Goal: Task Accomplishment & Management: Complete application form

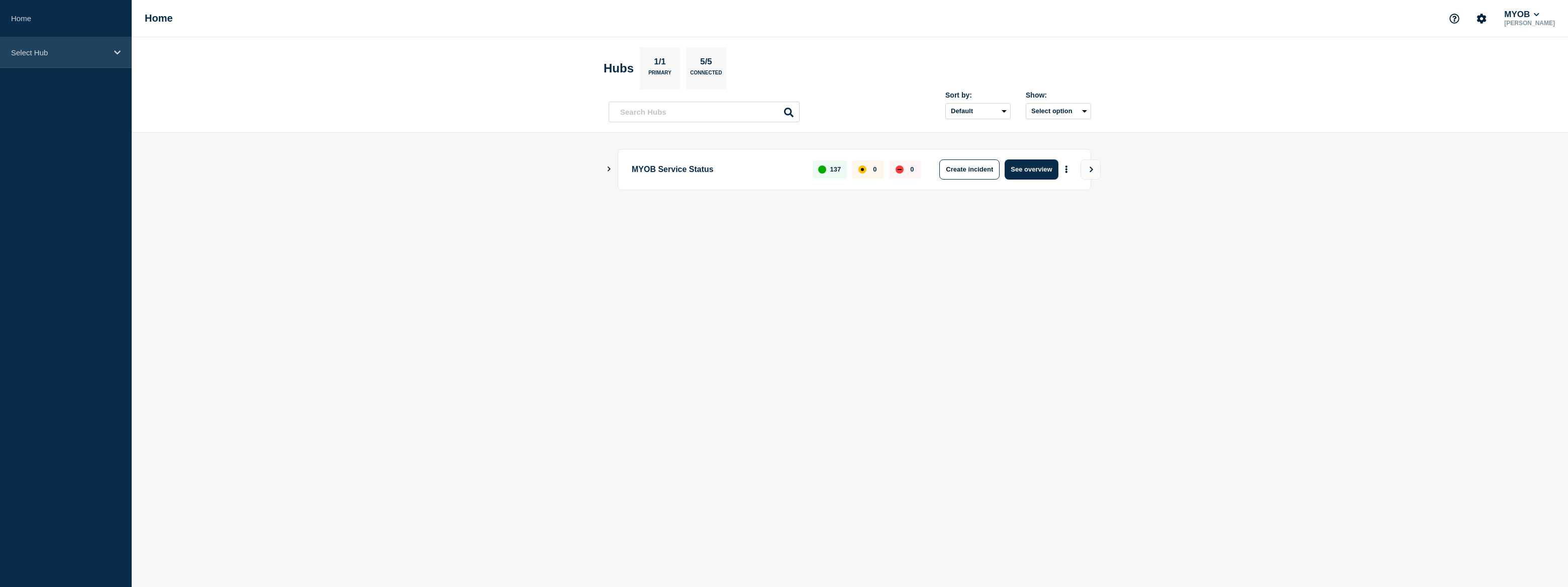
click at [85, 60] on div "Select Hub" at bounding box center [66, 52] width 131 height 31
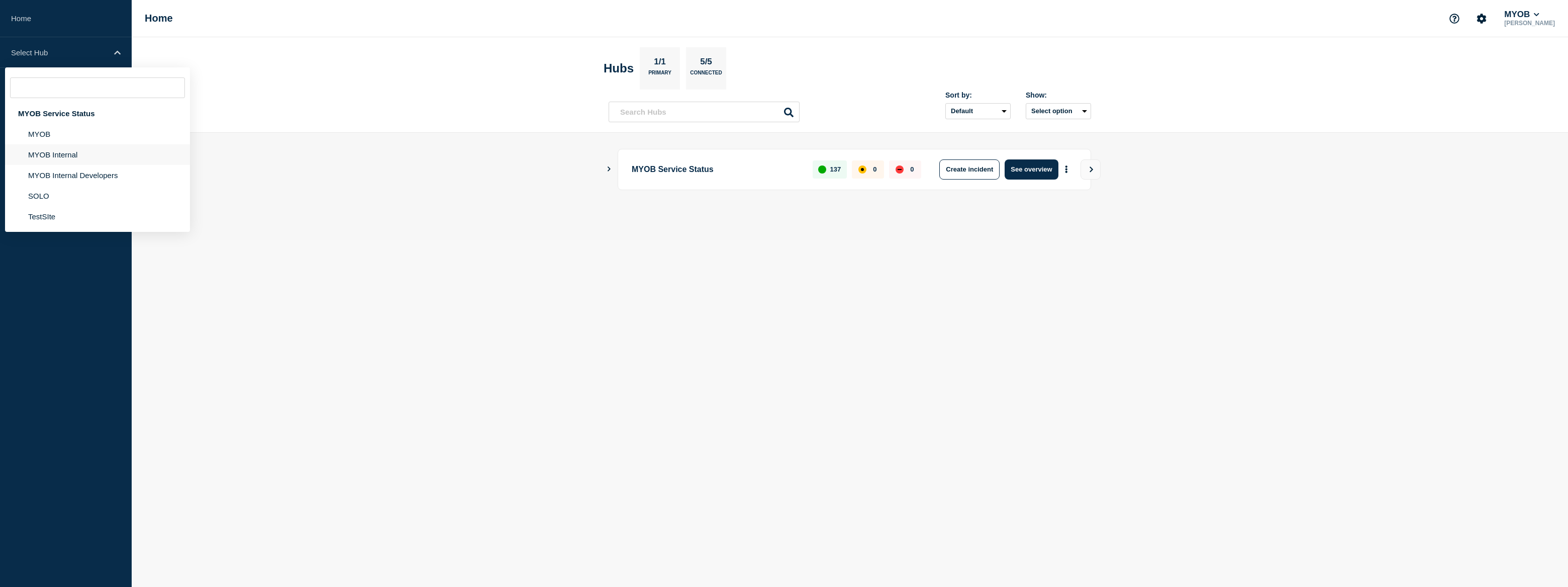
click at [77, 153] on li "MYOB Internal" at bounding box center [97, 154] width 185 height 21
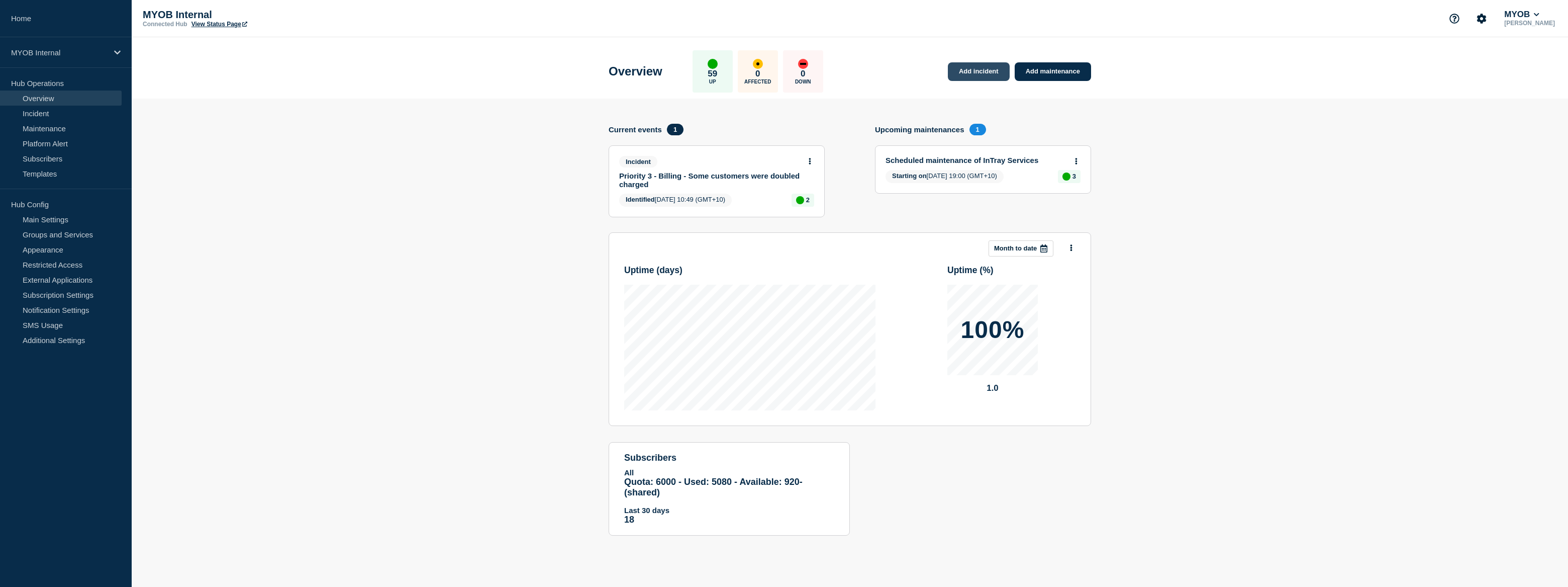
click at [982, 73] on link "Add incident" at bounding box center [978, 72] width 62 height 19
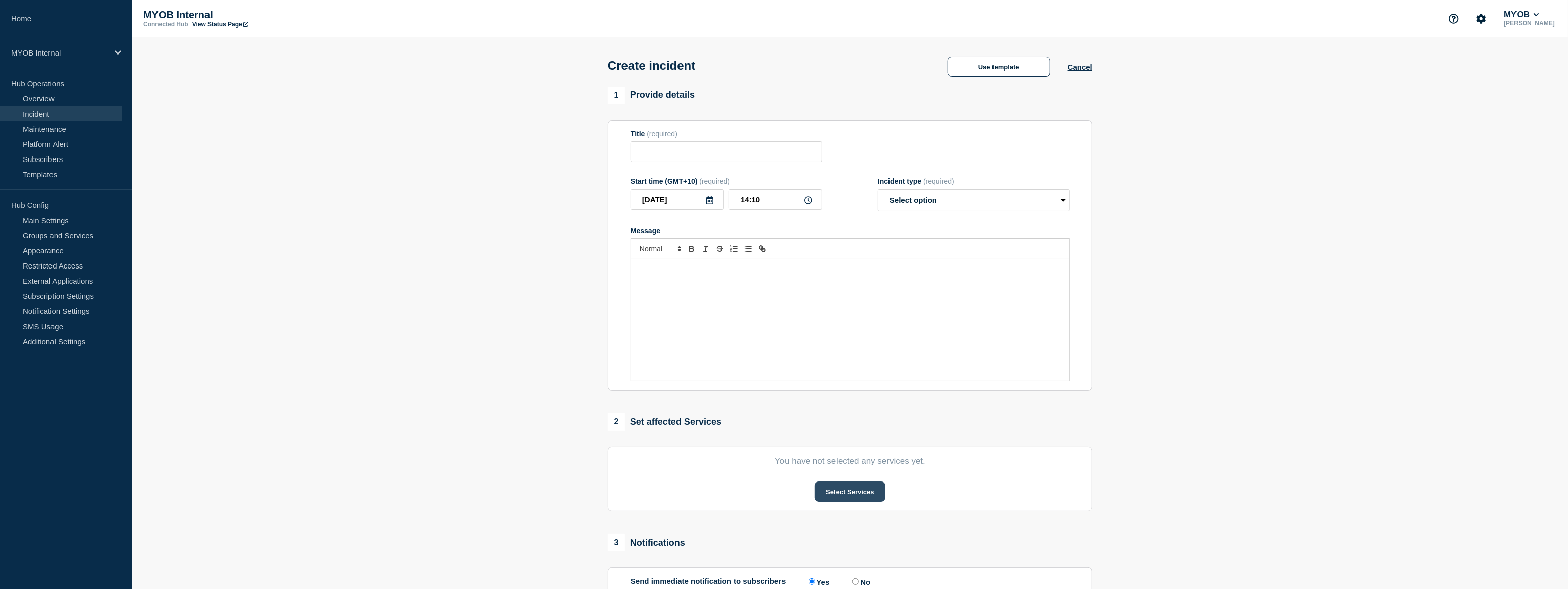
click at [861, 493] on button "Select Services" at bounding box center [850, 492] width 70 height 20
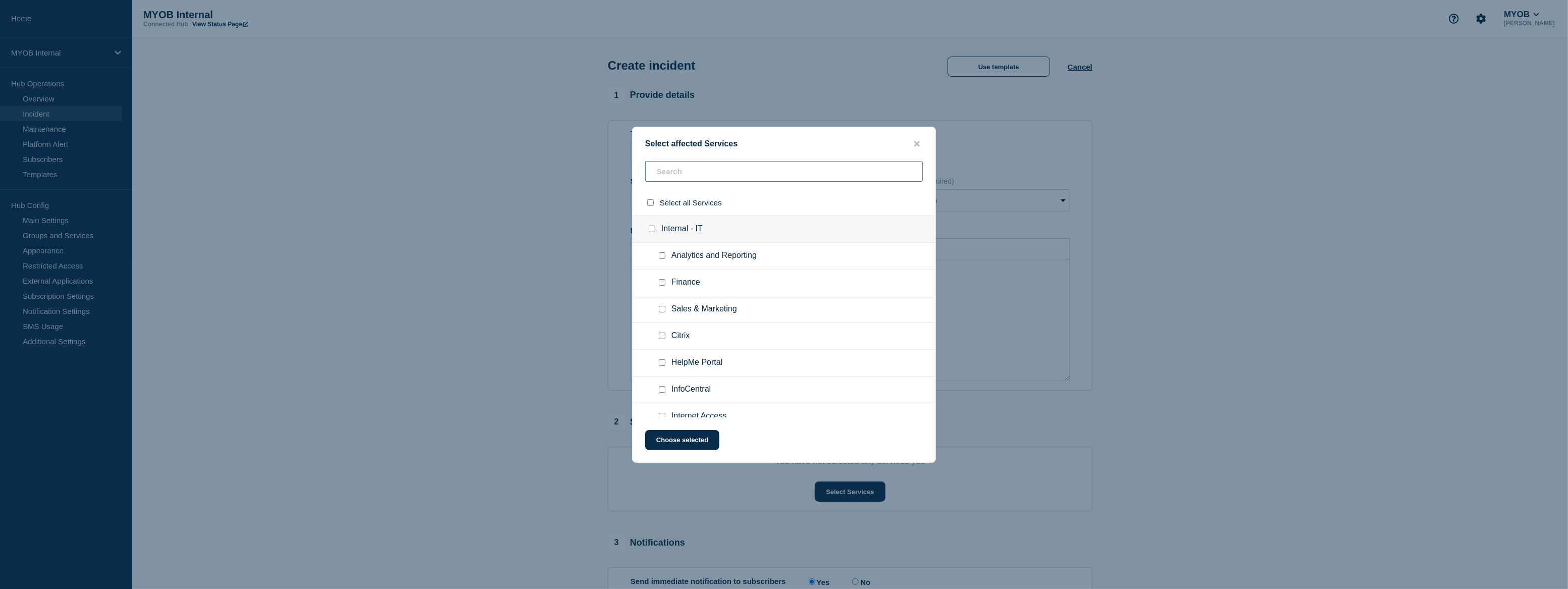
click at [737, 167] on input "text" at bounding box center [784, 171] width 278 height 21
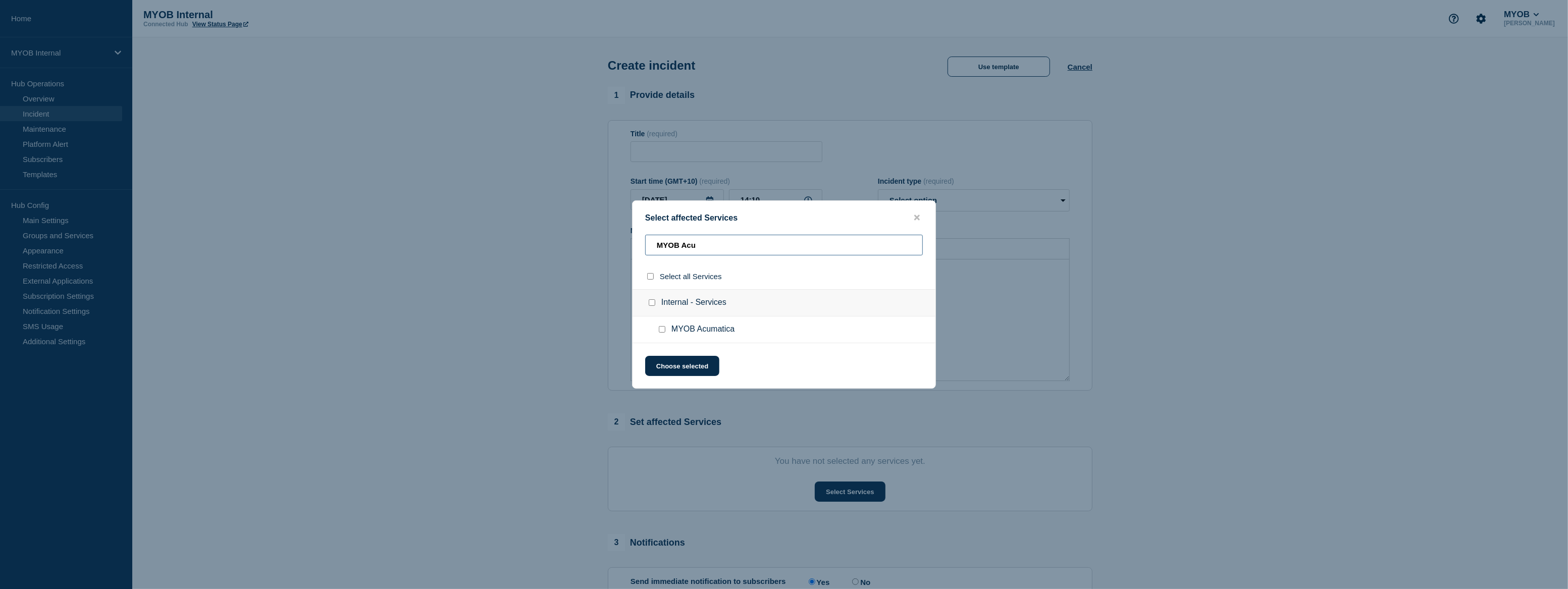
type input "MYOB Acu"
click at [659, 328] on input "MYOB Acumatica checkbox" at bounding box center [662, 329] width 6 height 6
checkbox input "true"
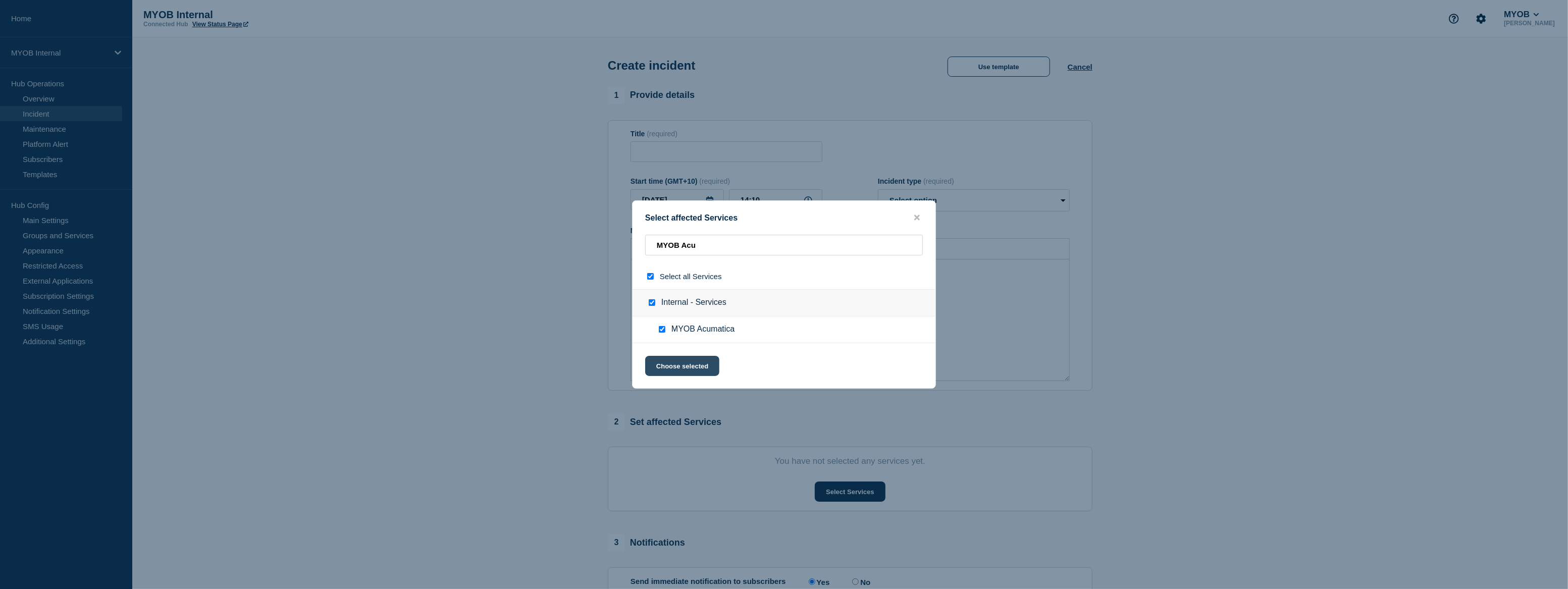
click at [693, 370] on button "Choose selected" at bounding box center [682, 366] width 74 height 20
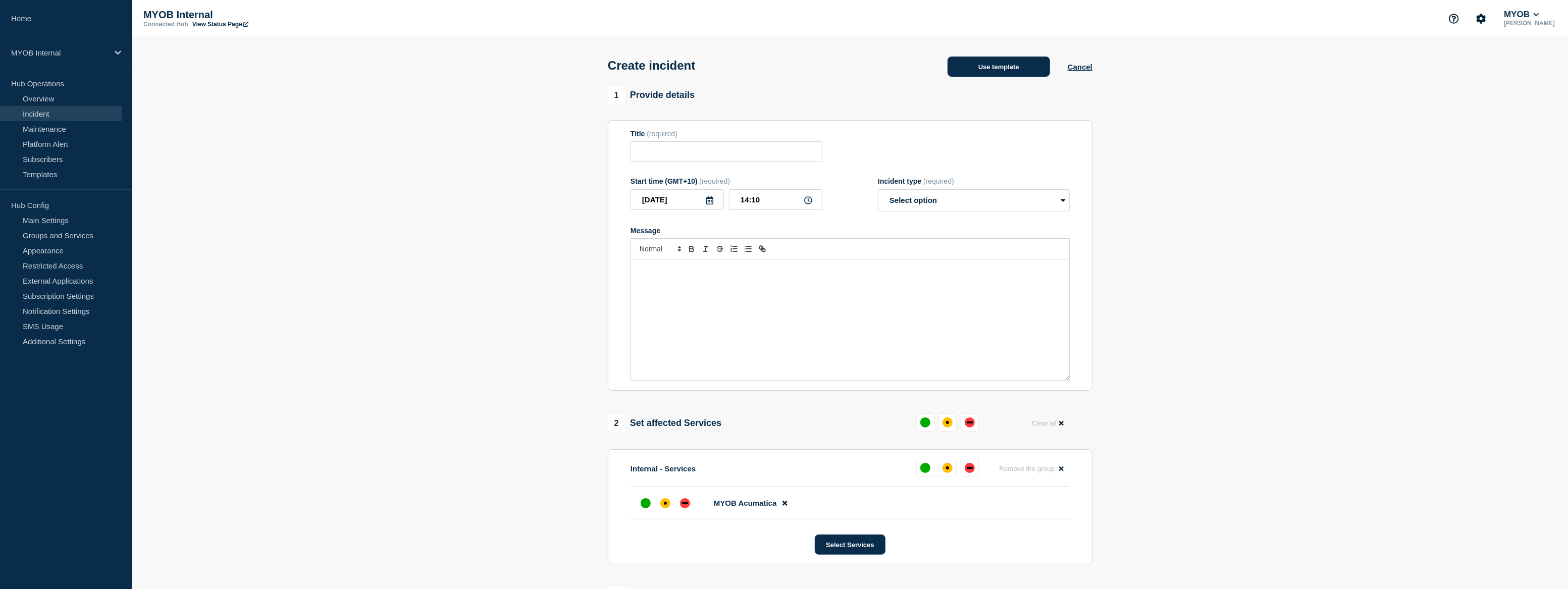
click at [995, 72] on button "Use template" at bounding box center [998, 67] width 102 height 20
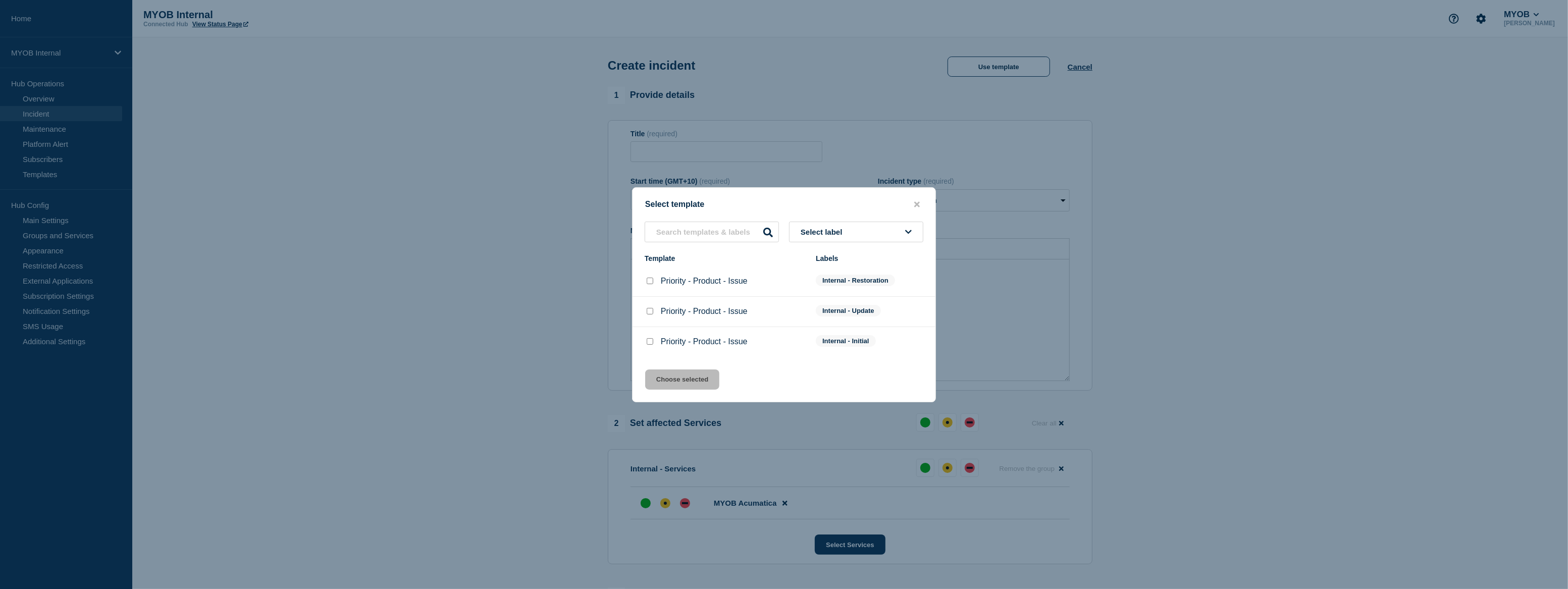
click at [648, 342] on input "Priority - Product - Issue checkbox" at bounding box center [649, 341] width 6 height 6
checkbox input "true"
click at [701, 380] on button "Choose selected" at bounding box center [682, 380] width 74 height 20
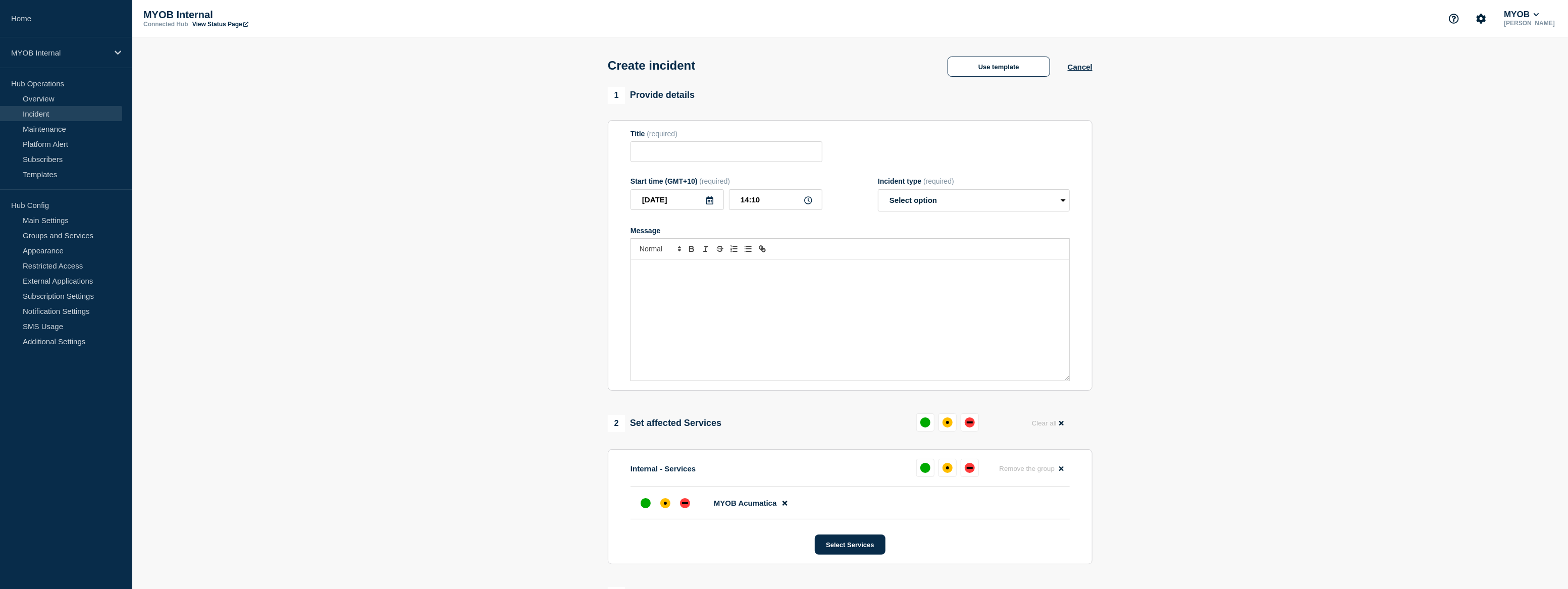
type input "Priority - Product - Issue"
select select "investigating"
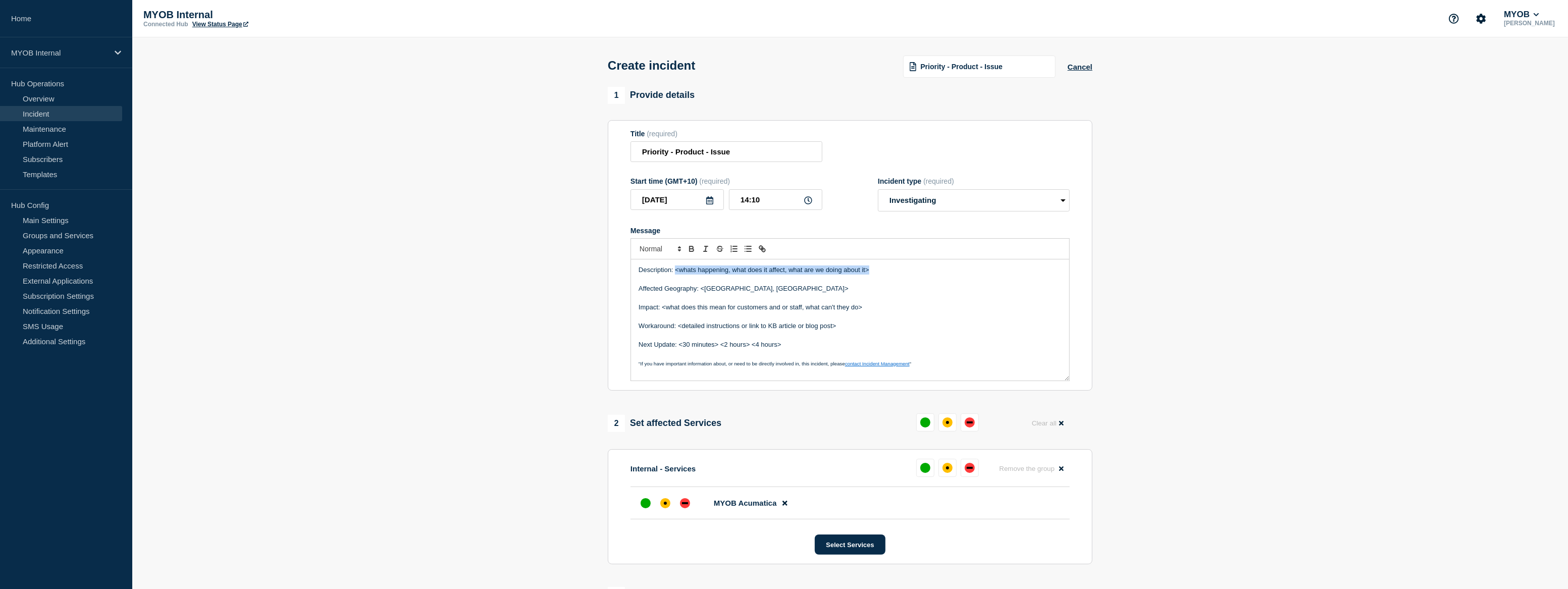
drag, startPoint x: 878, startPoint y: 270, endPoint x: 675, endPoint y: 273, distance: 203.0
click at [675, 273] on p "Description: <whats happening, what does it affect, what are we doing about it>" at bounding box center [850, 270] width 423 height 9
click at [926, 328] on p "Workaround: <detailed instructions or link to KB article or blog post>" at bounding box center [850, 326] width 423 height 9
click at [919, 283] on p "Message" at bounding box center [850, 280] width 423 height 9
drag, startPoint x: 917, startPoint y: 273, endPoint x: 761, endPoint y: 273, distance: 156.0
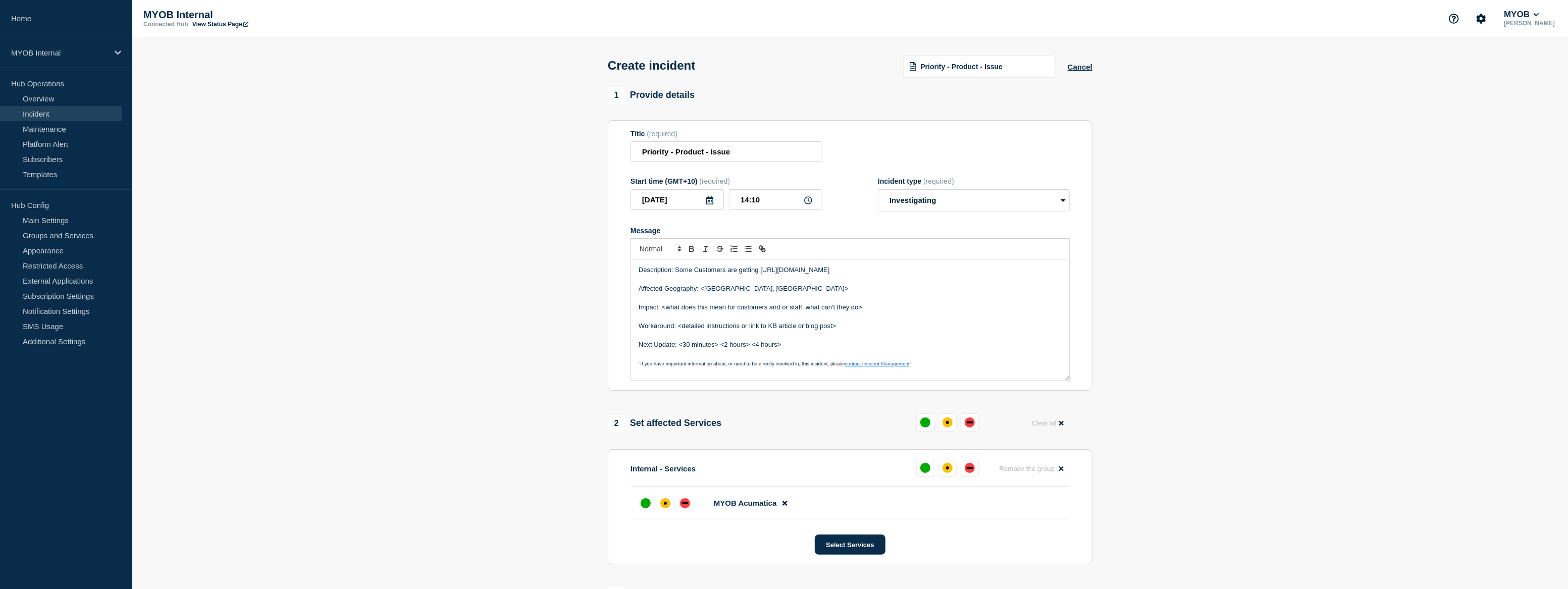
click at [761, 273] on p "Description: Some Customers are getting https://myob.slack.com/archives/C09ET8P…" at bounding box center [850, 270] width 423 height 9
click at [1029, 273] on p "Description: Some Customers are getting 504 Gateway Timeout Errors and/or almos…" at bounding box center [850, 270] width 423 height 9
click at [790, 302] on p "Affected Geography: <Australia, New Zealand>" at bounding box center [850, 298] width 423 height 9
click at [736, 299] on p "Affected Geography: <Australia, New Zealand" at bounding box center [850, 298] width 423 height 9
click at [704, 298] on p "Affected Geography: <Australia &New Zealand" at bounding box center [850, 298] width 423 height 9
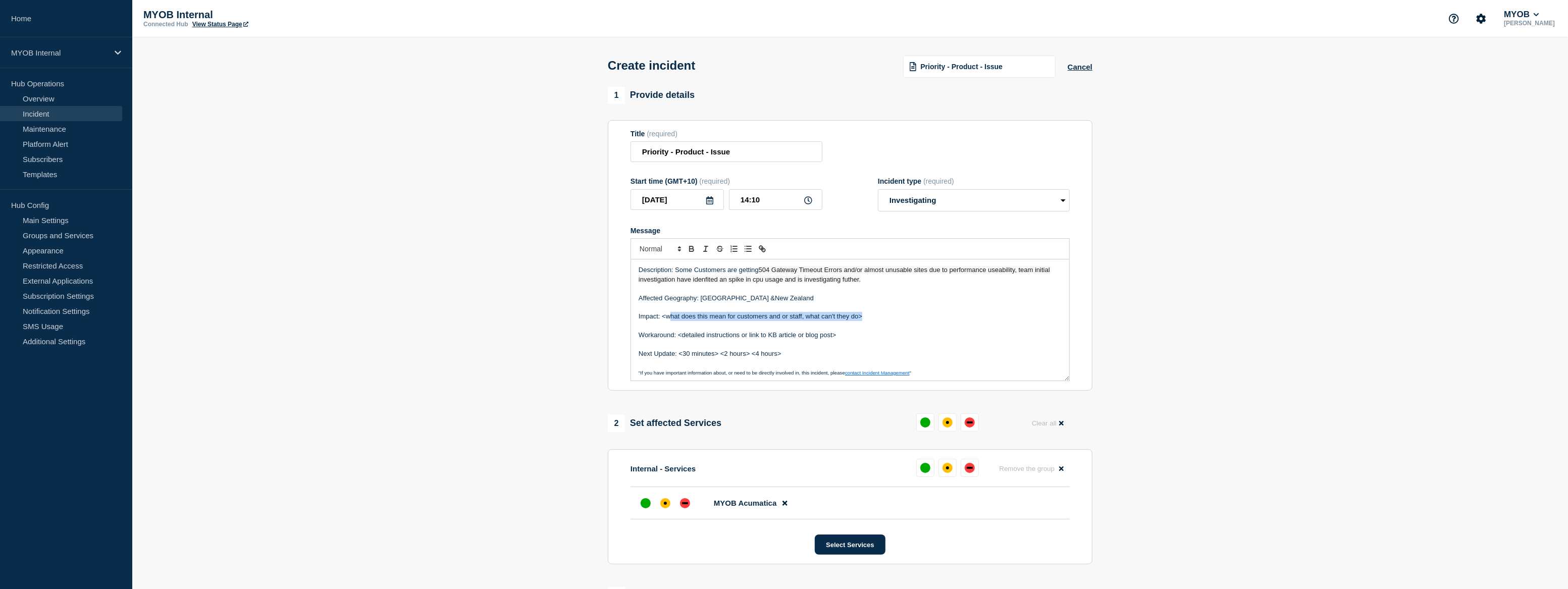
drag, startPoint x: 860, startPoint y: 322, endPoint x: 670, endPoint y: 319, distance: 190.0
click at [670, 319] on p "Impact: <what does this mean for customers and or staff, what can't they do>" at bounding box center [850, 316] width 423 height 9
drag, startPoint x: 839, startPoint y: 338, endPoint x: 680, endPoint y: 333, distance: 159.1
click at [680, 333] on p "Workaround: <detailed instructions or link to KB article or blog post>" at bounding box center [850, 335] width 423 height 9
drag, startPoint x: 757, startPoint y: 355, endPoint x: 678, endPoint y: 358, distance: 79.1
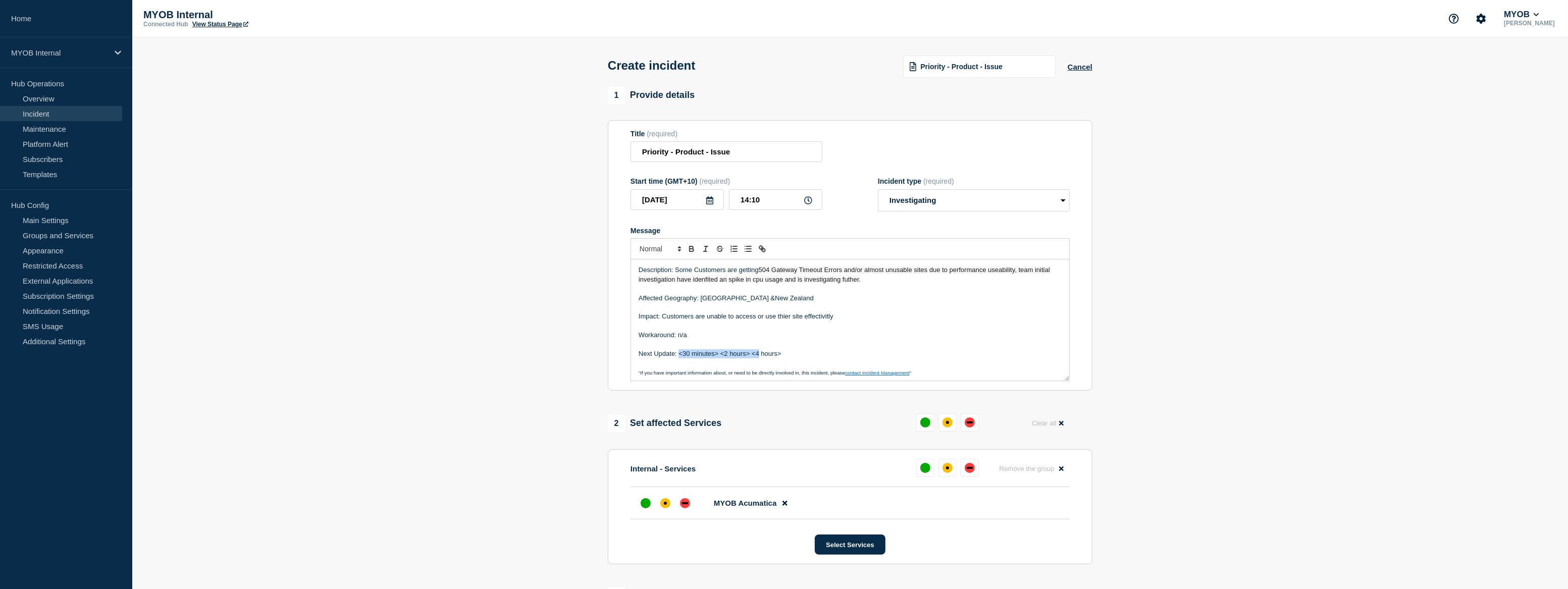
click at [678, 358] on p "Next Update: <30 minutes> <2 hours> <4 hours>" at bounding box center [850, 354] width 423 height 9
click at [710, 362] on p "Message" at bounding box center [850, 363] width 423 height 9
click at [711, 358] on p "Next Update: 4 hours>" at bounding box center [850, 354] width 423 height 9
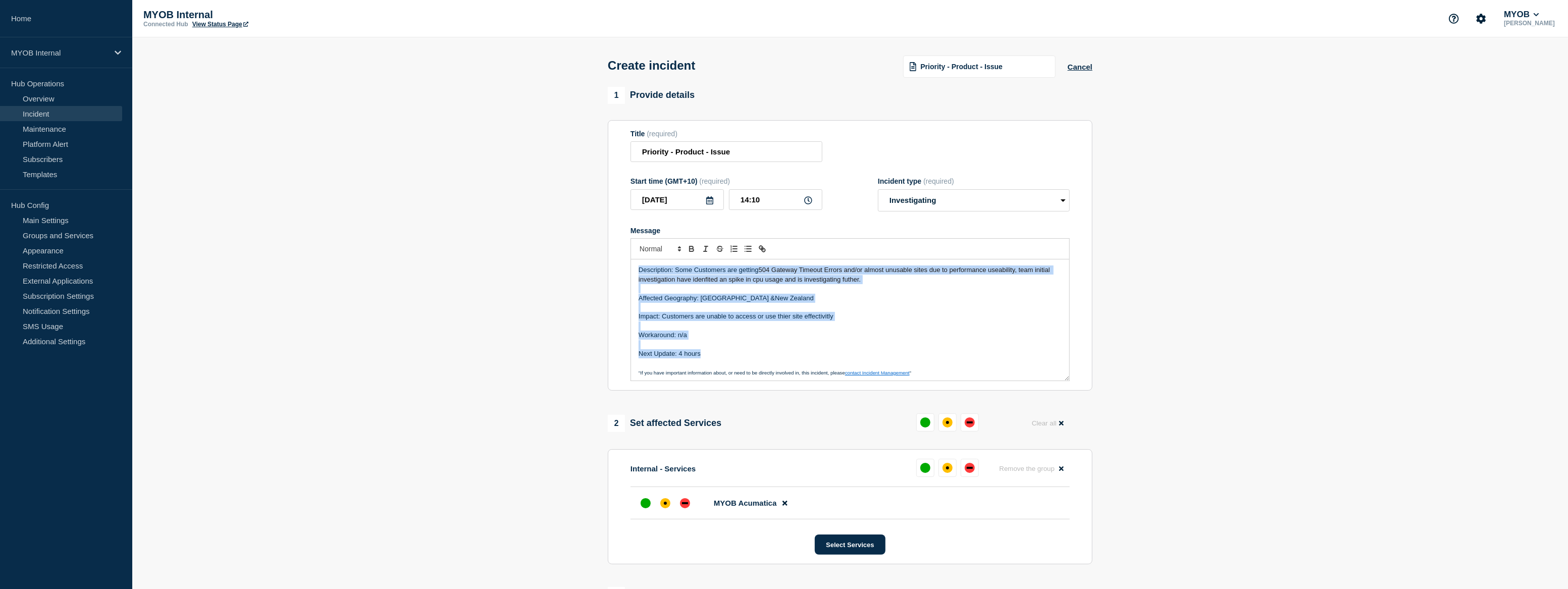
drag, startPoint x: 711, startPoint y: 358, endPoint x: 627, endPoint y: 268, distance: 123.1
click at [627, 268] on section "Title (required) Priority - Product - Issue Start time (GMT+10) (required) 2025…" at bounding box center [850, 255] width 485 height 271
copy div "Description: Some Customers are getting 504 Gateway Timeout Errors and/or almos…"
click at [702, 350] on p "Message" at bounding box center [850, 344] width 423 height 9
drag, startPoint x: 682, startPoint y: 355, endPoint x: 618, endPoint y: 271, distance: 105.6
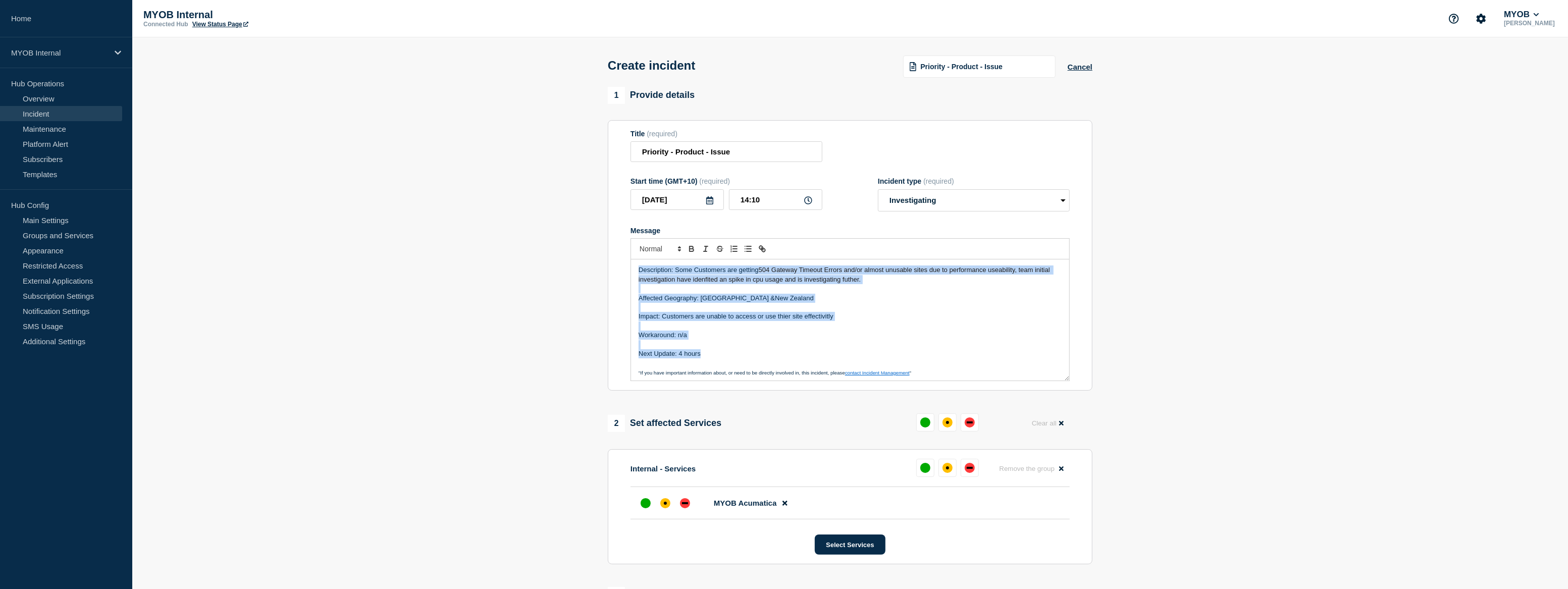
click at [618, 271] on section "Title (required) Priority - Product - Issue Start time (GMT+10) (required) 2025…" at bounding box center [850, 255] width 485 height 271
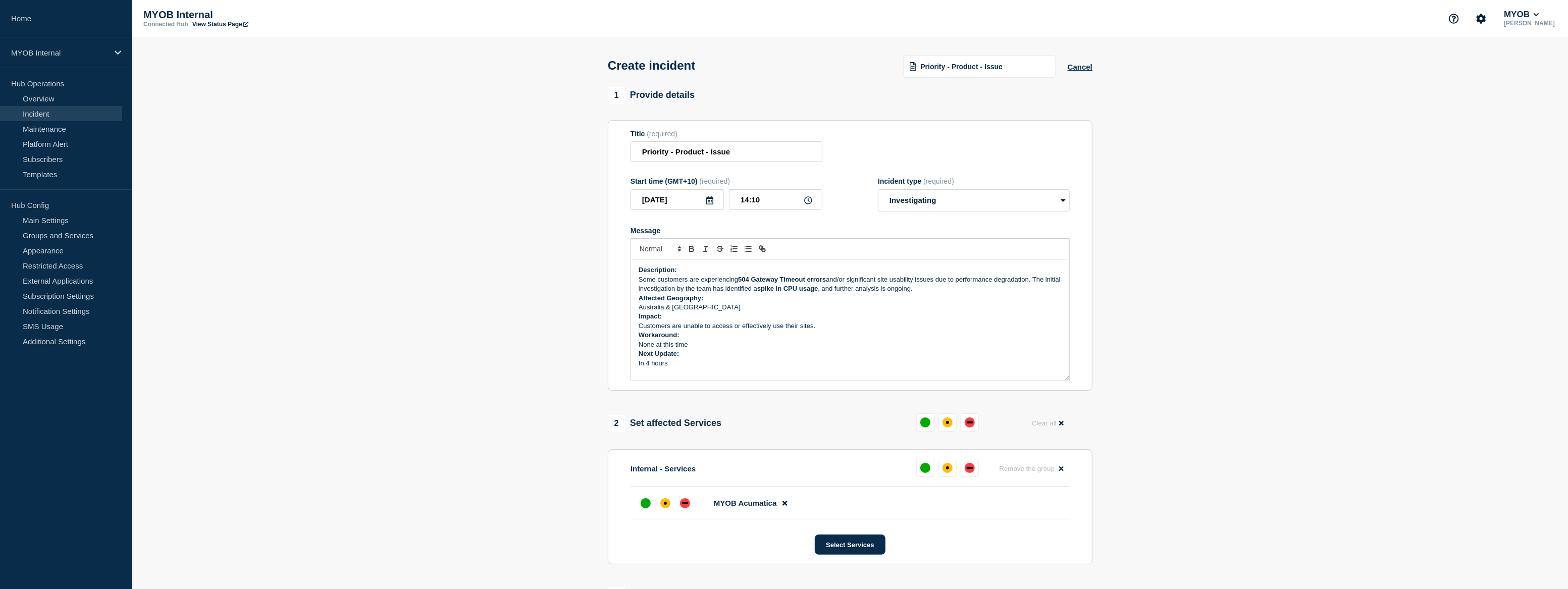
click at [640, 283] on p "Some customers are experiencing 504 Gateway Timeout errors and/or significant s…" at bounding box center [850, 285] width 423 height 19
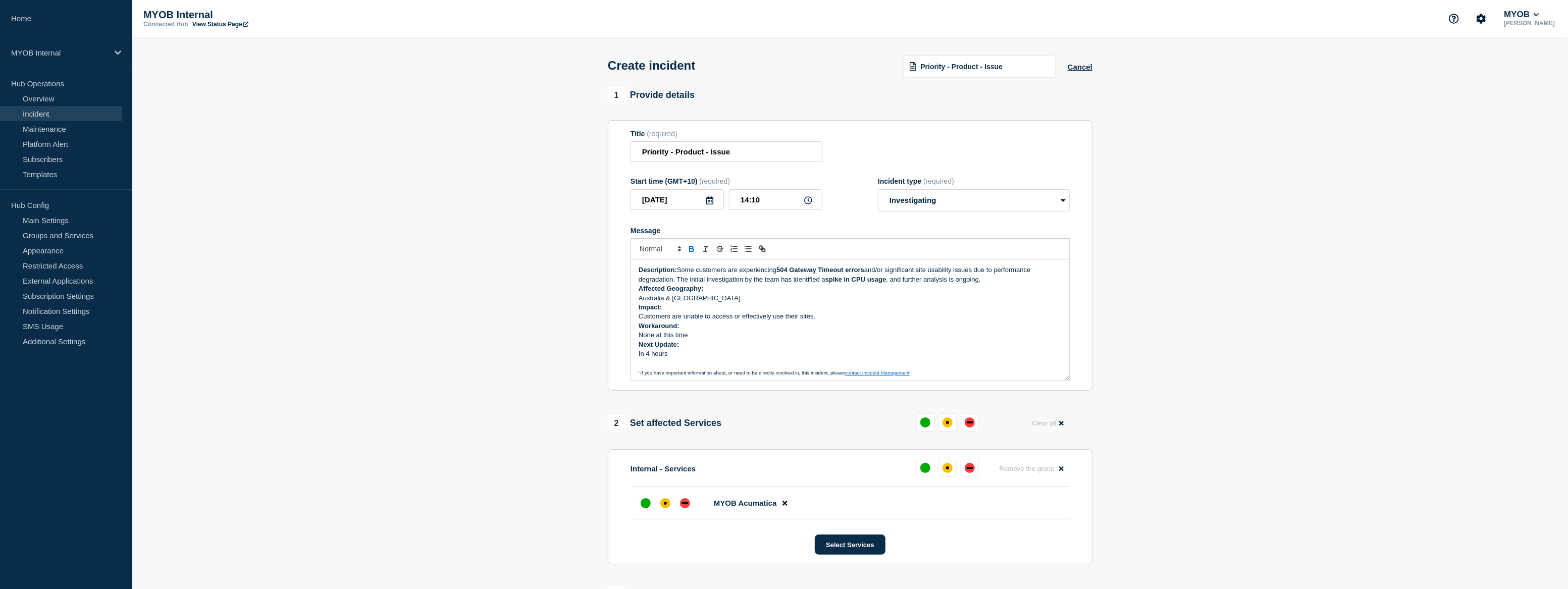
click at [994, 283] on p "Description: Some customers are experiencing 504 Gateway Timeout errors and/or …" at bounding box center [850, 275] width 423 height 19
click at [639, 312] on p "Australia & New Zealand" at bounding box center [850, 307] width 423 height 9
click at [641, 319] on p "Customers are unable to access or effectively use their sites." at bounding box center [850, 316] width 423 height 9
click at [792, 298] on p "Affected Geography: Australia & New Zealand" at bounding box center [850, 298] width 423 height 9
drag, startPoint x: 693, startPoint y: 338, endPoint x: 641, endPoint y: 338, distance: 52.0
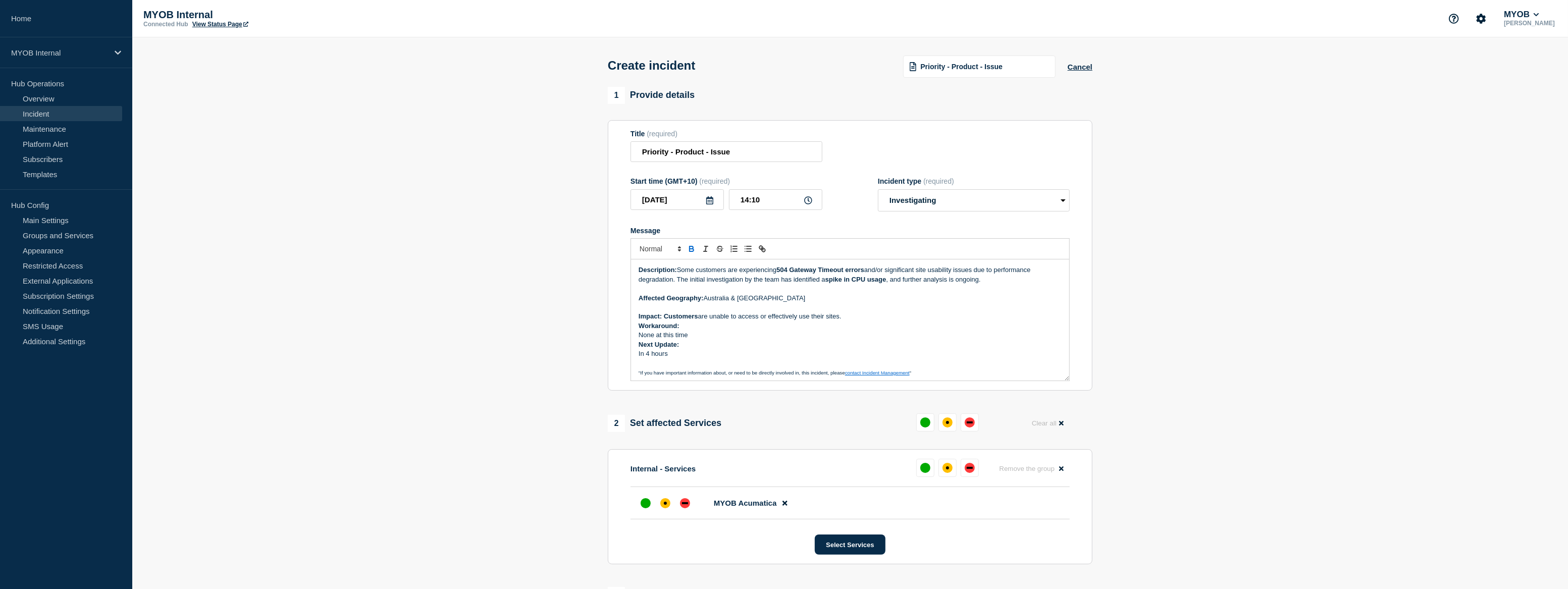
click at [641, 338] on p "None at this time" at bounding box center [850, 335] width 423 height 9
click at [631, 347] on div "Description: Some customers are experiencing 504 Gateway Timeout errors and/or …" at bounding box center [850, 320] width 438 height 121
click at [702, 331] on p "Workaround: N/A" at bounding box center [850, 326] width 423 height 9
click at [851, 318] on p "Impact: Customers are unable to access or effectively use their sites." at bounding box center [850, 316] width 423 height 9
drag, startPoint x: 714, startPoint y: 355, endPoint x: 616, endPoint y: 274, distance: 127.1
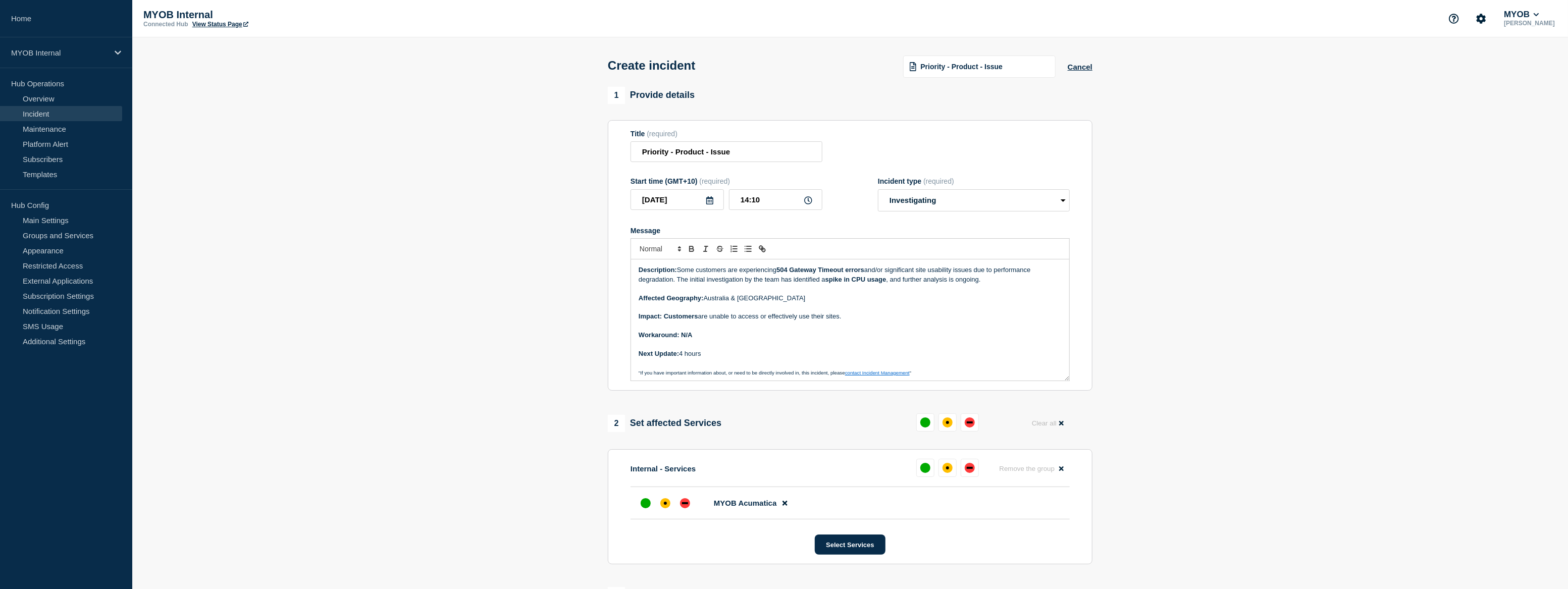
click at [616, 274] on section "Title (required) Priority - Product - Issue Start time (GMT+10) (required) 2025…" at bounding box center [850, 255] width 485 height 271
copy div "Description: Some customers are experiencing 504 Gateway Timeout errors and/or …"
click at [662, 505] on div "affected" at bounding box center [665, 503] width 10 height 10
click at [726, 358] on p "Next Update: 4 hours" at bounding box center [850, 354] width 423 height 9
drag, startPoint x: 724, startPoint y: 356, endPoint x: 618, endPoint y: 257, distance: 145.0
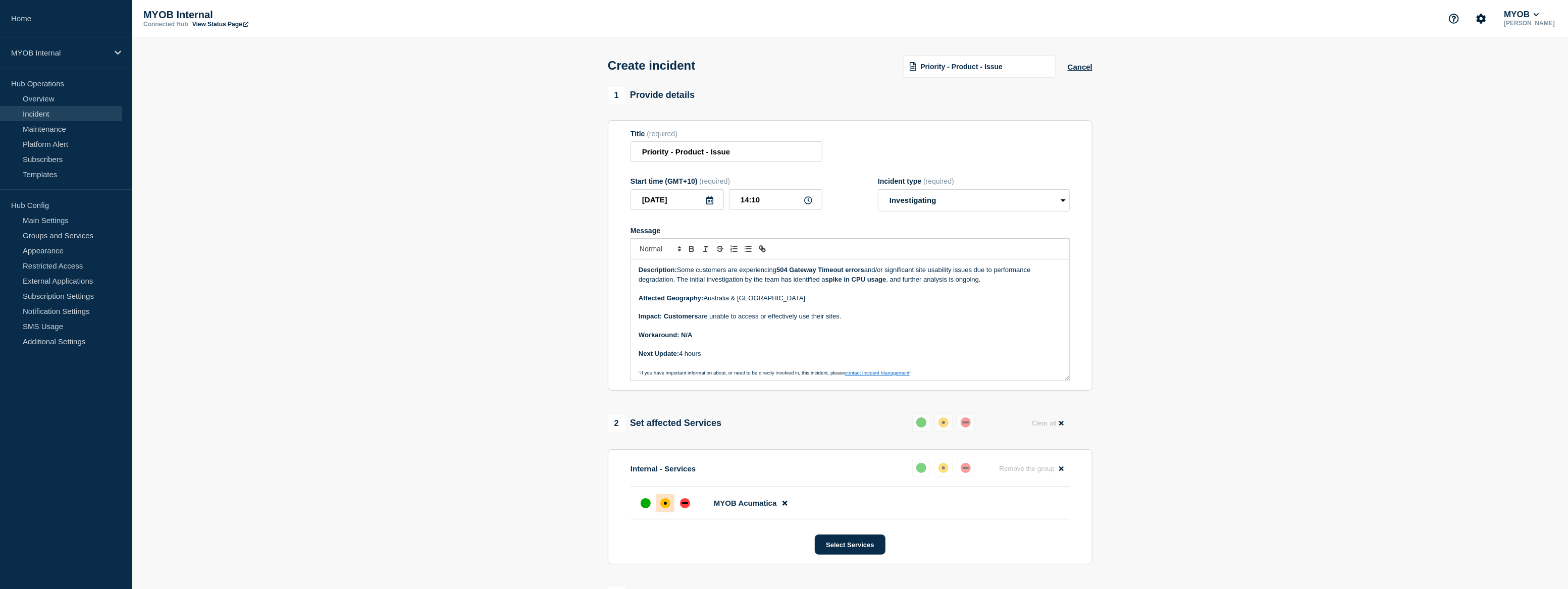
click at [618, 257] on section "Title (required) Priority - Product - Issue Start time (GMT+10) (required) 2025…" at bounding box center [850, 255] width 485 height 271
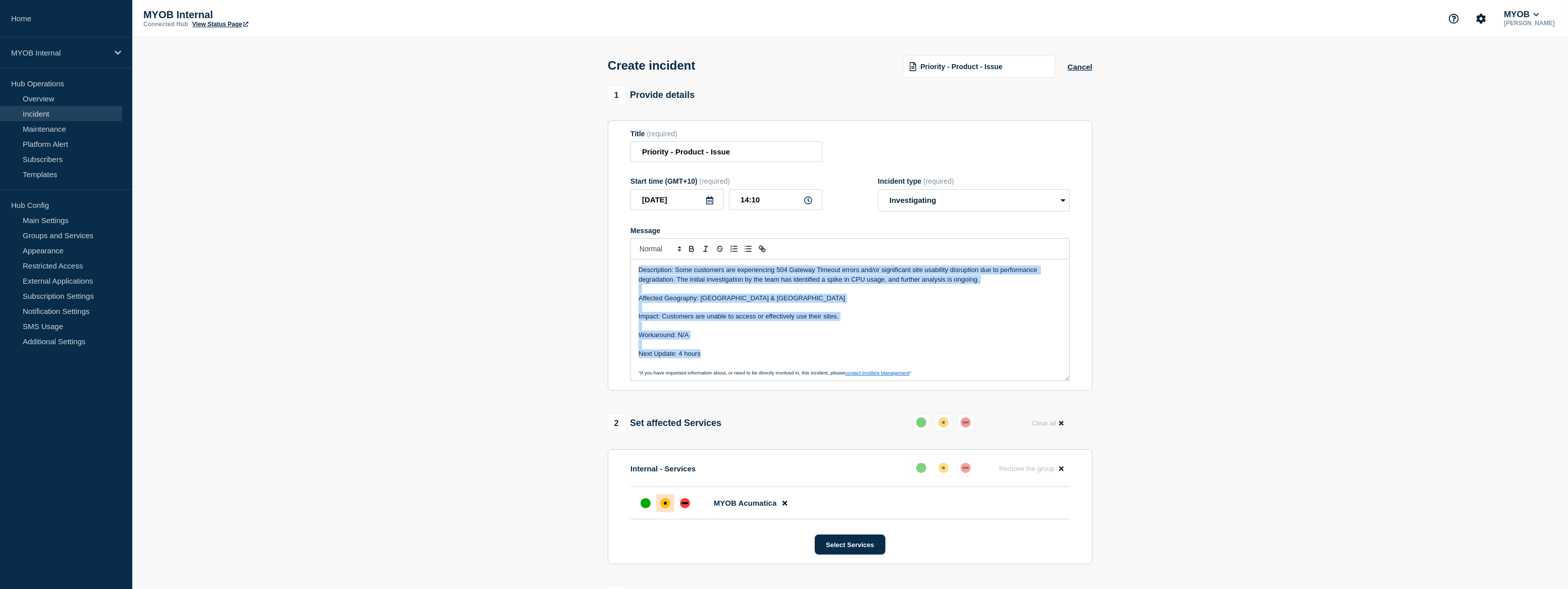
drag, startPoint x: 715, startPoint y: 360, endPoint x: 624, endPoint y: 260, distance: 135.2
click at [624, 260] on section "Title (required) Priority - Product - Issue Start time (GMT+10) (required) 2025…" at bounding box center [850, 255] width 485 height 271
copy div "Description: Some customers are experiencing 504 Gateway Timeout errors and/or …"
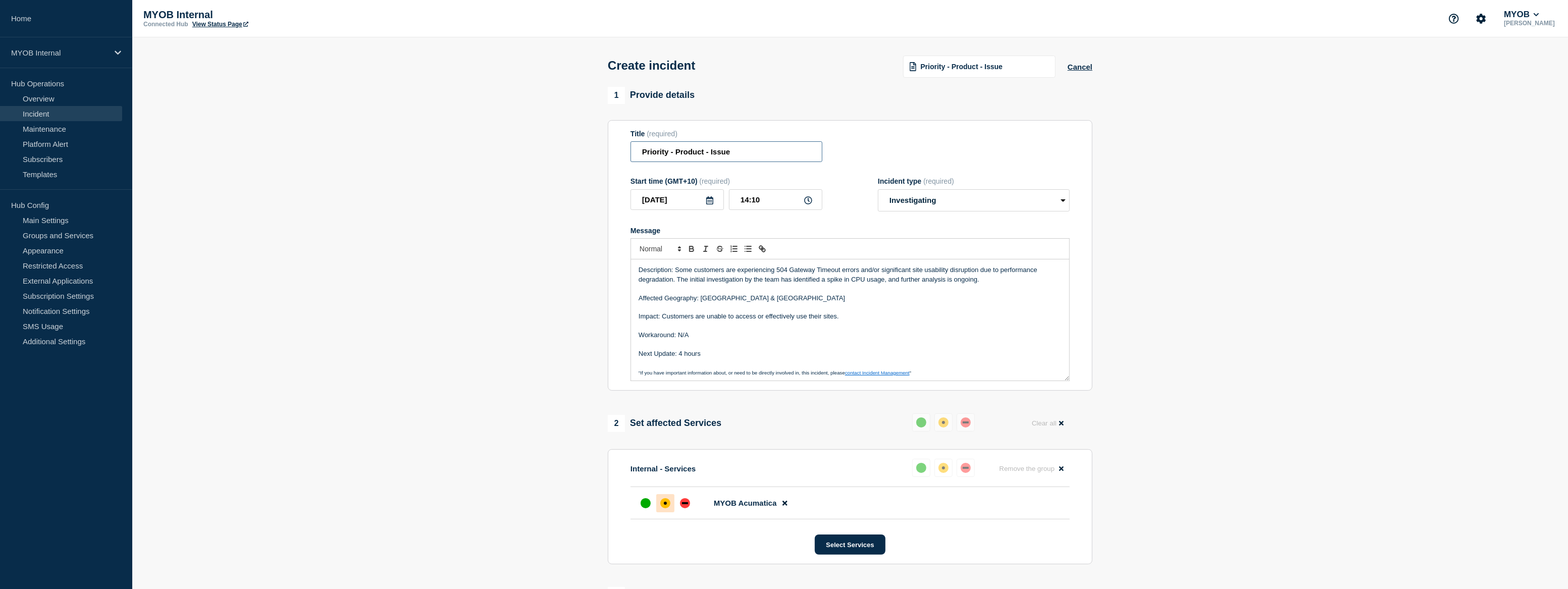
click at [670, 155] on input "Priority - Product - Issue" at bounding box center [726, 151] width 192 height 21
click at [792, 162] on input "Priority 3 - Product - Issue" at bounding box center [726, 151] width 192 height 21
drag, startPoint x: 797, startPoint y: 157, endPoint x: 682, endPoint y: 155, distance: 115.0
click at [682, 155] on input "Priority 3 - Product - Issue" at bounding box center [726, 151] width 192 height 21
paste input "MYOB Acumatica - Some customers are getting 504 Gateway Timeout Errors"
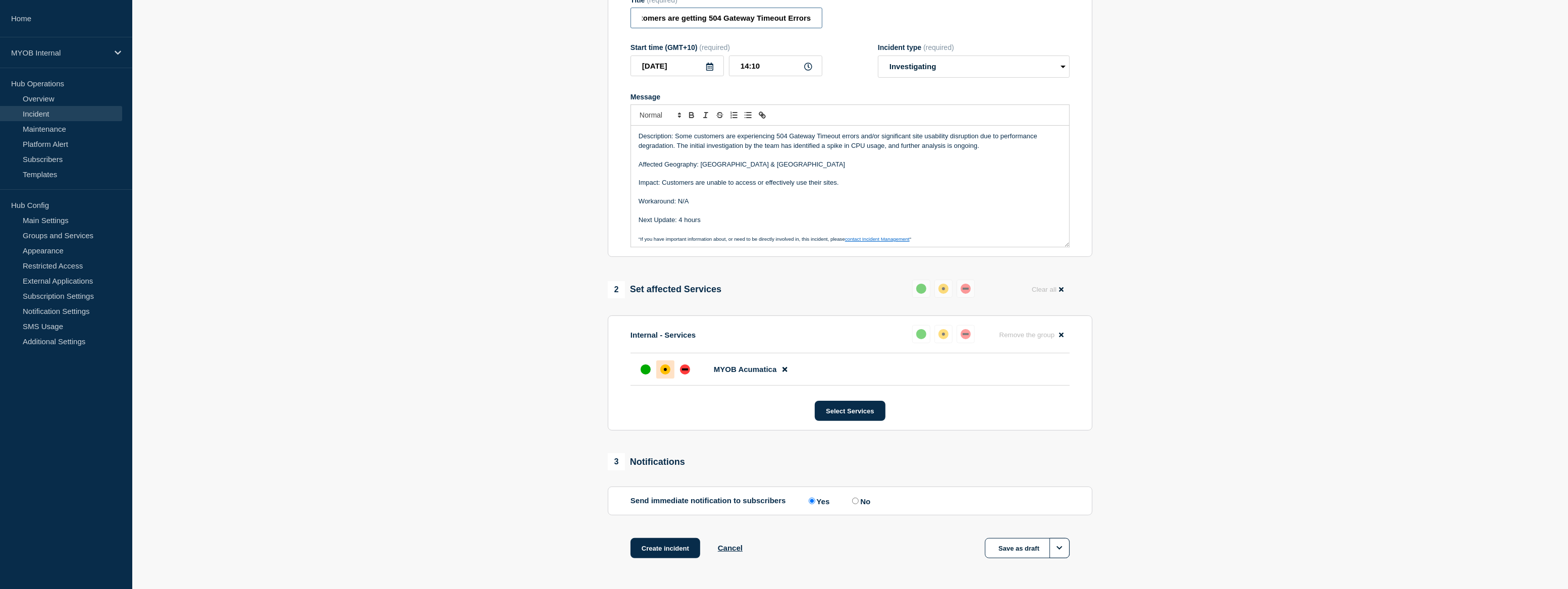
scroll to position [33, 0]
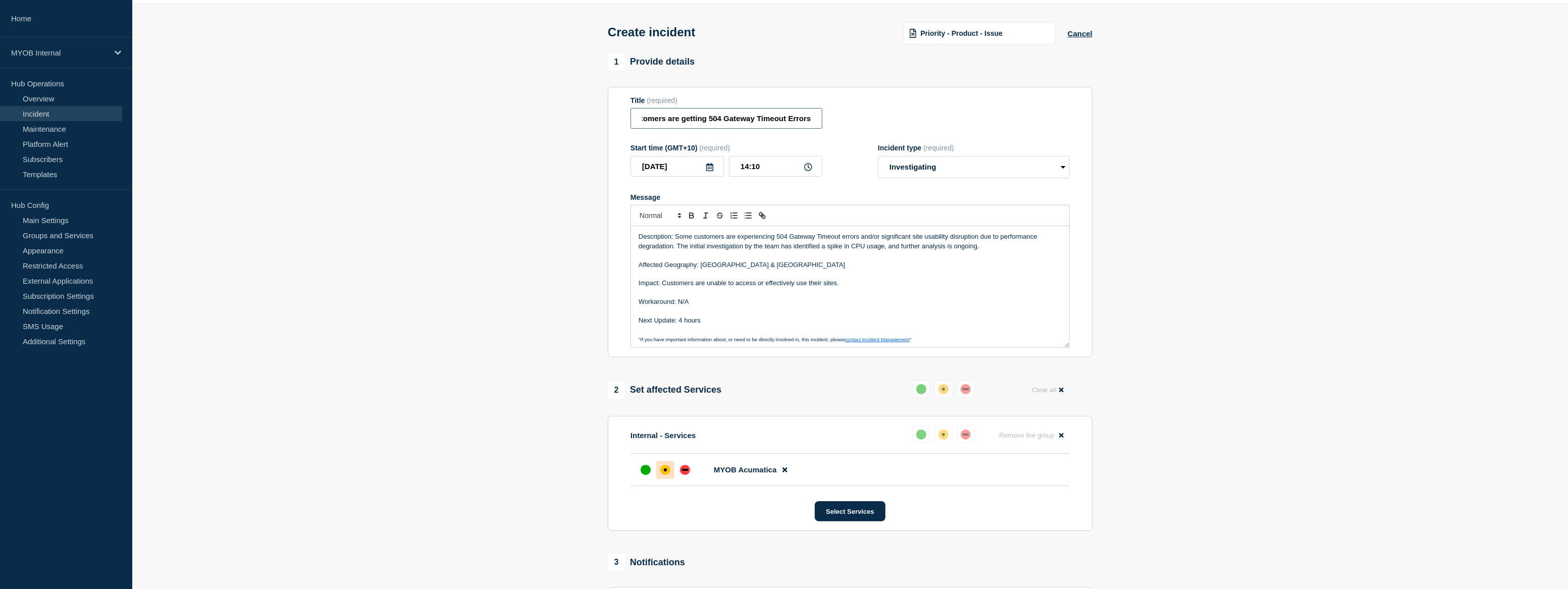
type input "Priority 3 - MYOB Acumatica - Some customers are getting 504 Gateway Timeout Er…"
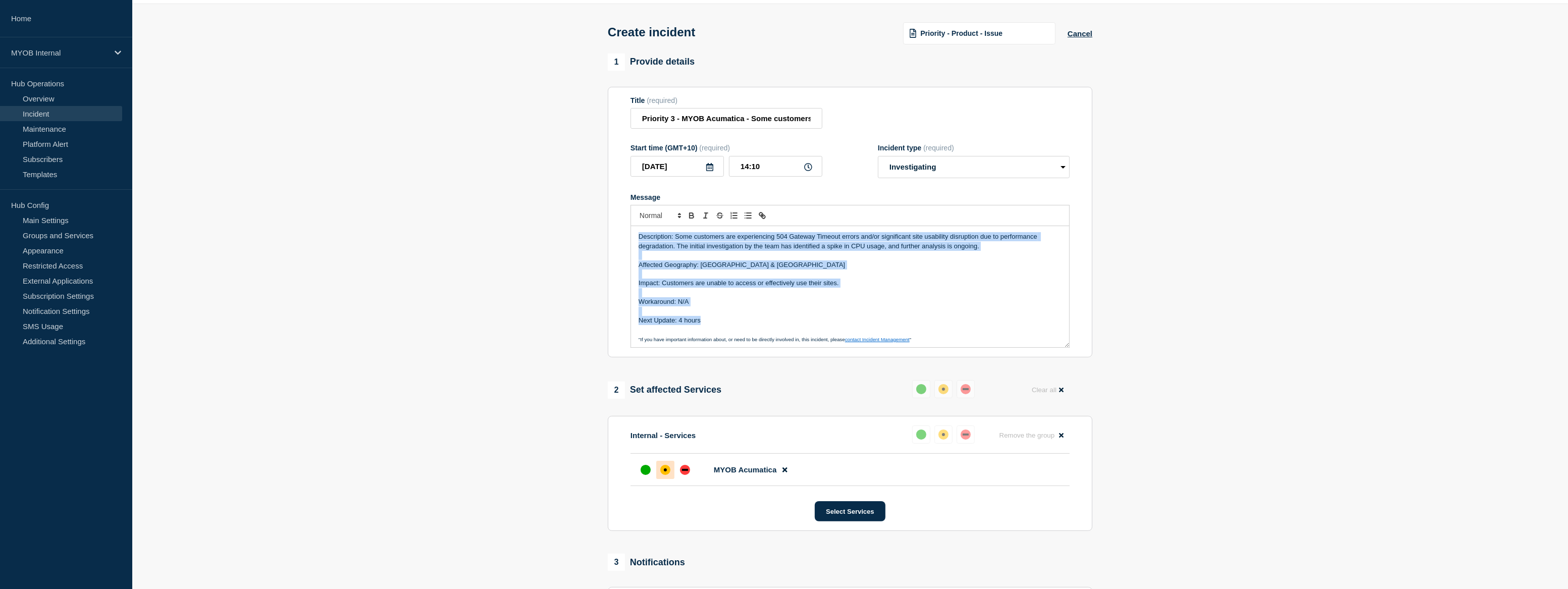
drag, startPoint x: 716, startPoint y: 323, endPoint x: 618, endPoint y: 222, distance: 140.7
click at [618, 223] on section "Title (required) Priority 3 - MYOB Acumatica - Some customers are getting 504 G…" at bounding box center [850, 222] width 485 height 271
copy div "Description: Some customers are experiencing 504 Gateway Timeout errors and/or …"
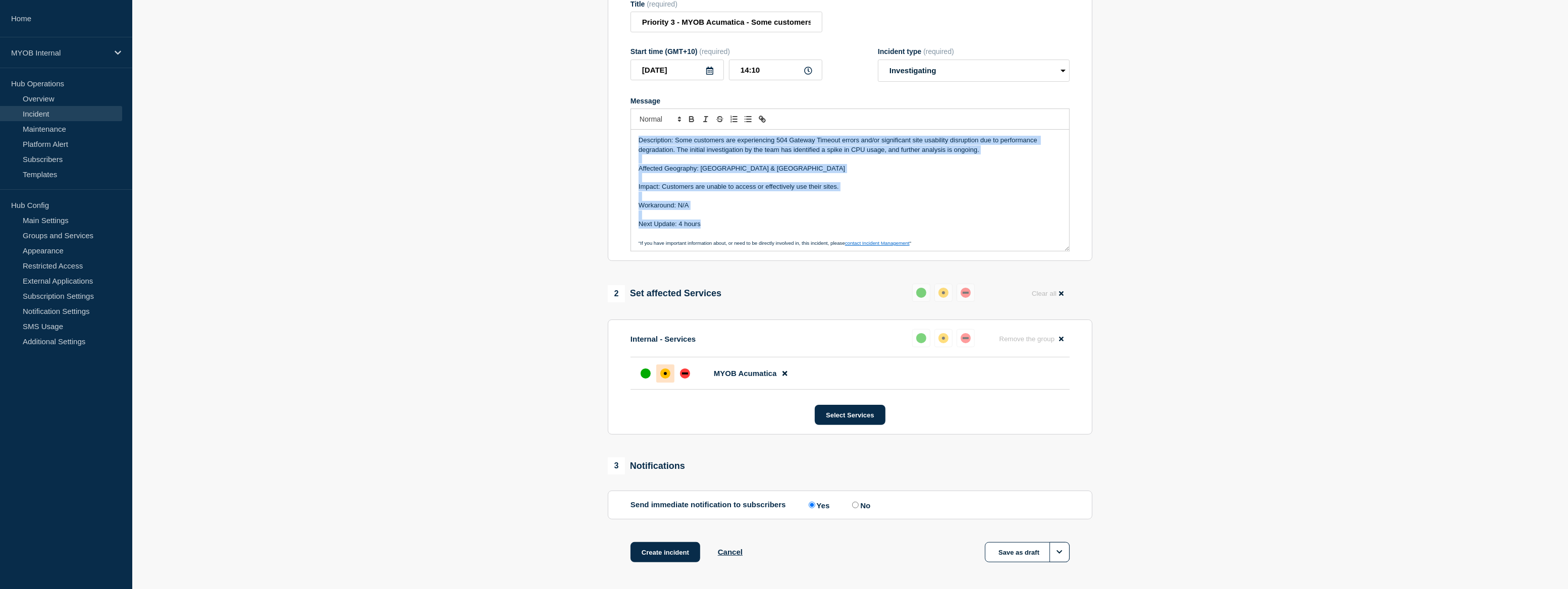
scroll to position [171, 0]
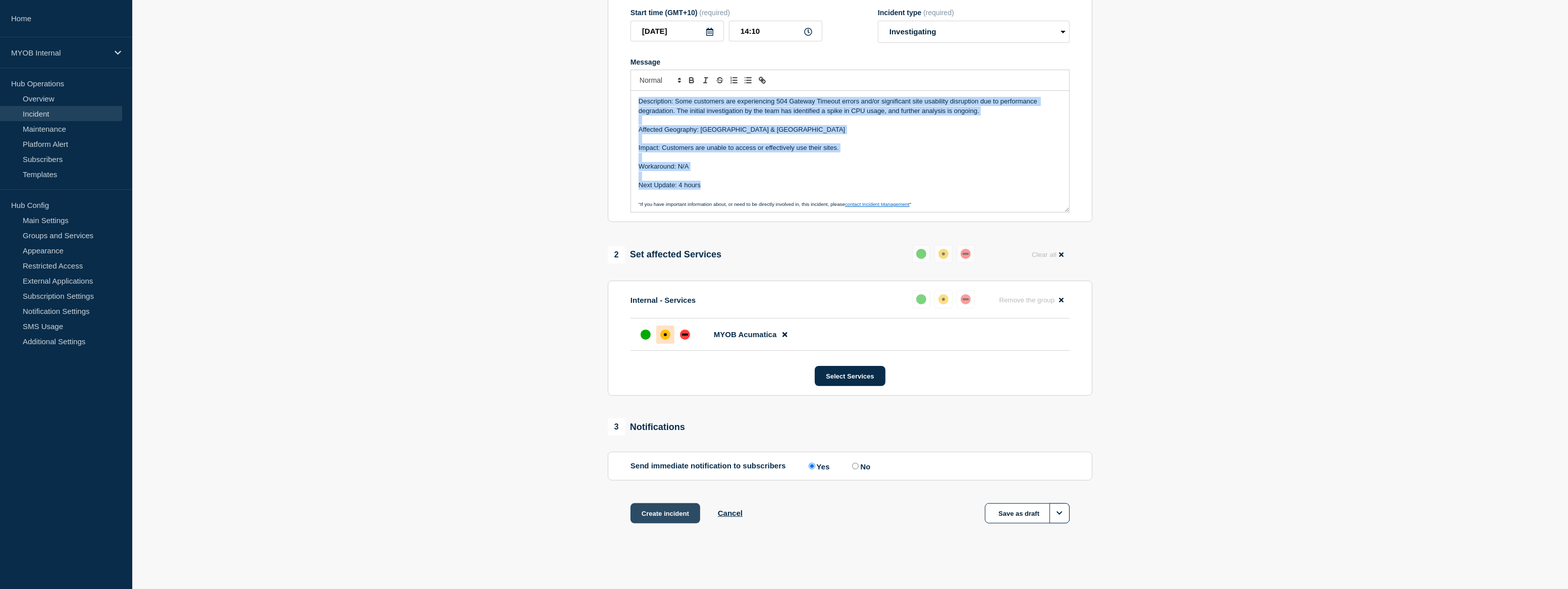
click at [675, 515] on button "Create incident" at bounding box center [665, 513] width 70 height 20
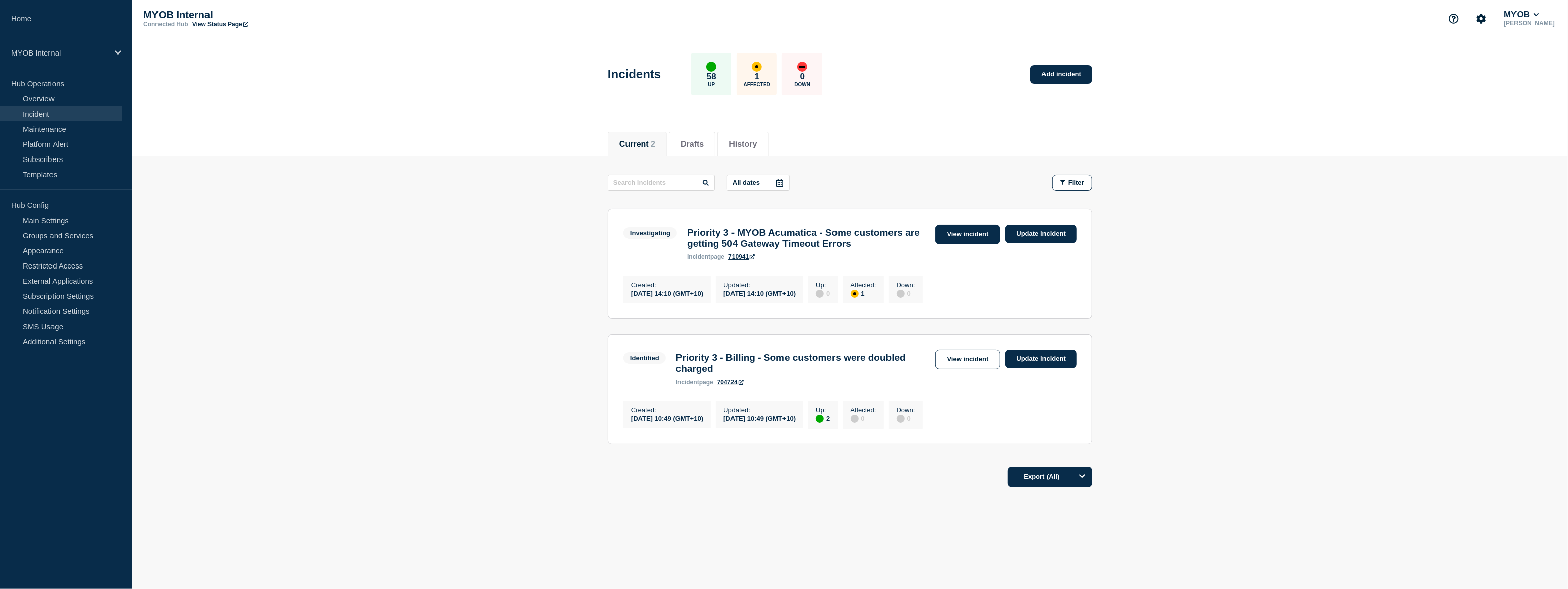
click at [963, 235] on link "View incident" at bounding box center [968, 234] width 65 height 19
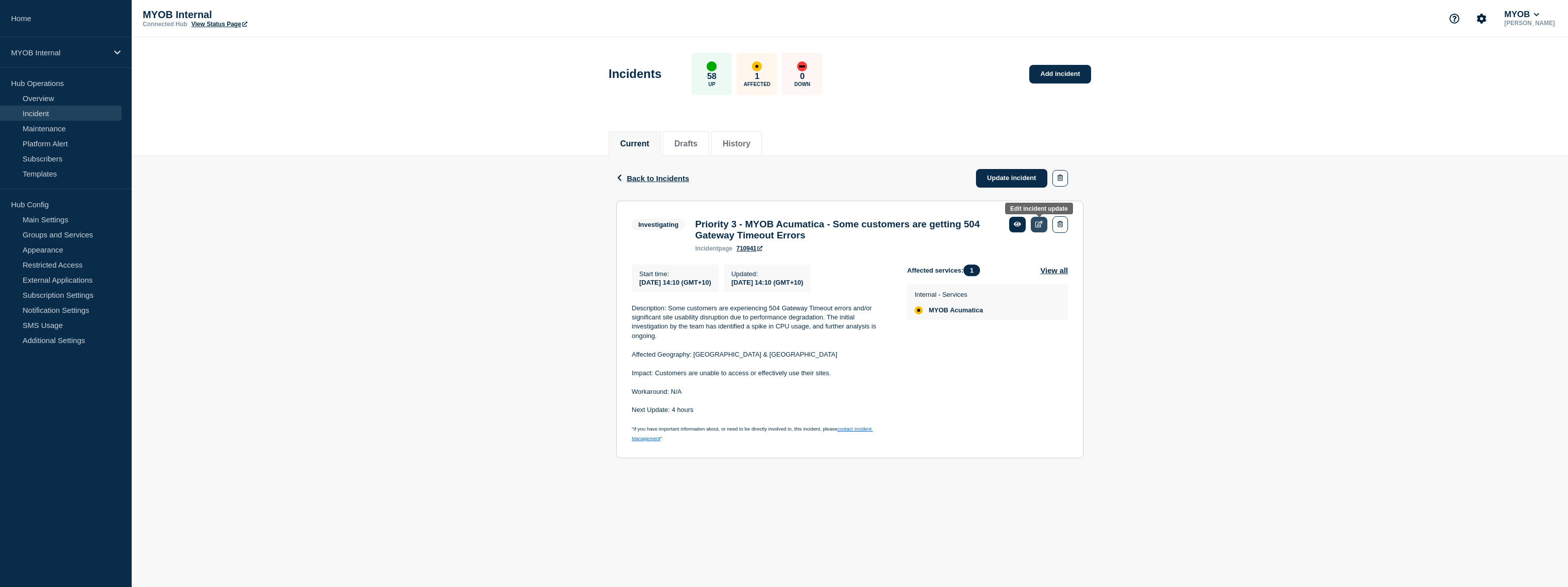
click at [1039, 224] on icon at bounding box center [1039, 224] width 8 height 6
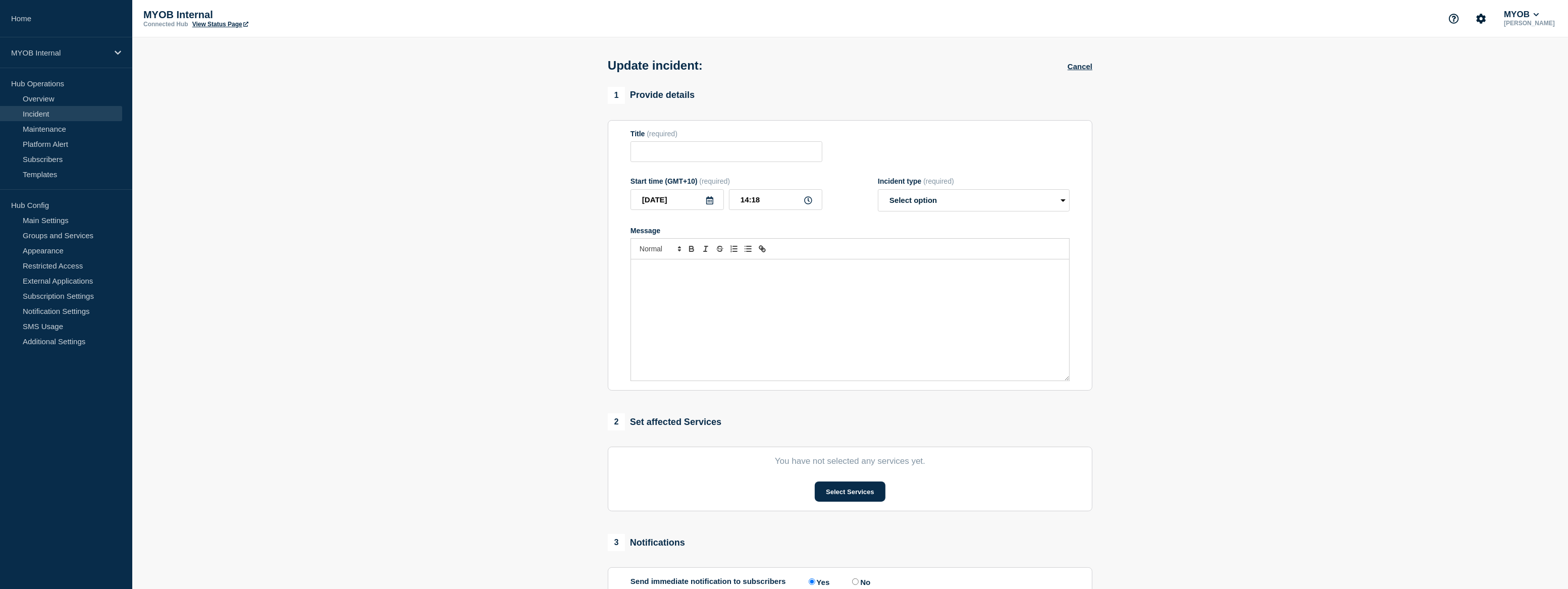
type input "Priority 3 - MYOB Acumatica - Some customers are getting 504 Gateway Timeout Er…"
type input "14:10"
select select "investigating"
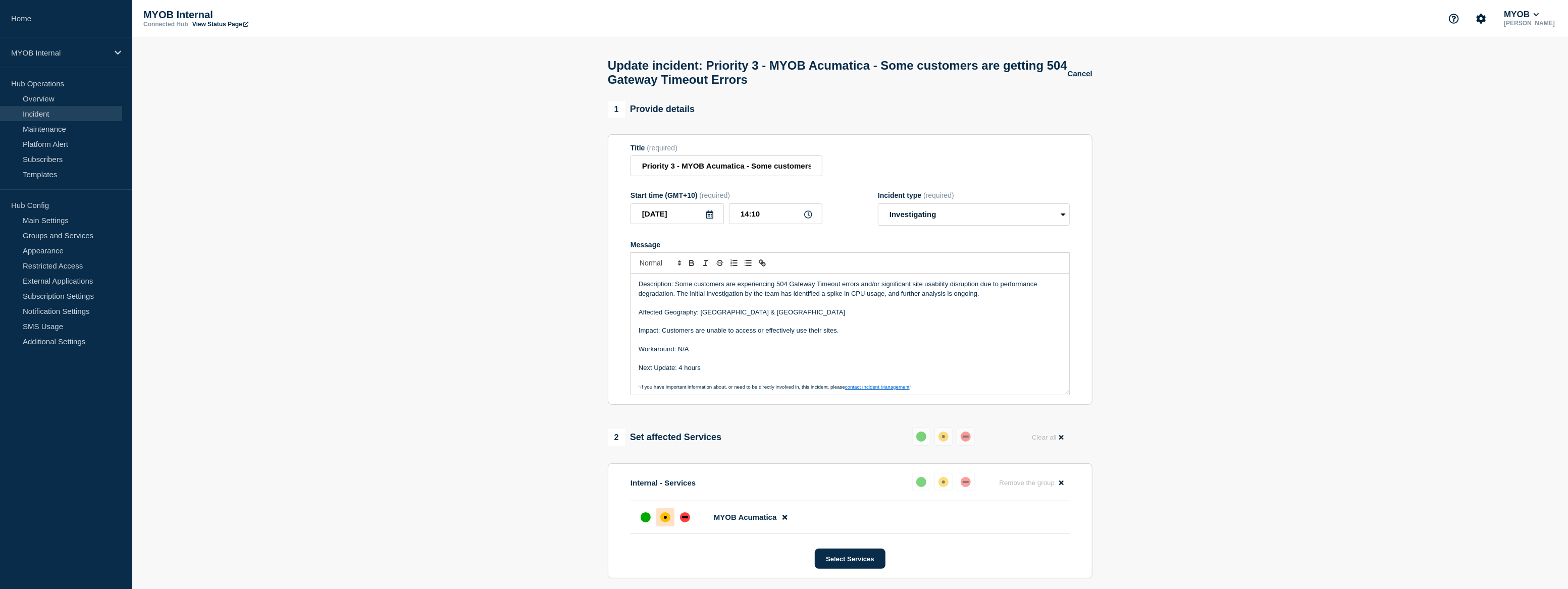
click at [677, 289] on p "Description: Some customers are experiencing 504 Gateway Timeout errors and/or …" at bounding box center [850, 289] width 423 height 19
drag, startPoint x: 1149, startPoint y: 304, endPoint x: 1129, endPoint y: 304, distance: 20.0
click at [1149, 304] on section "1 Provide details Title (required) Priority 3 - MYOB Acumatica - Some customers…" at bounding box center [849, 417] width 1435 height 631
click at [706, 290] on p "Description: Customers are experiencing 504 Gateway Timeout errors and/or signi…" at bounding box center [850, 289] width 423 height 19
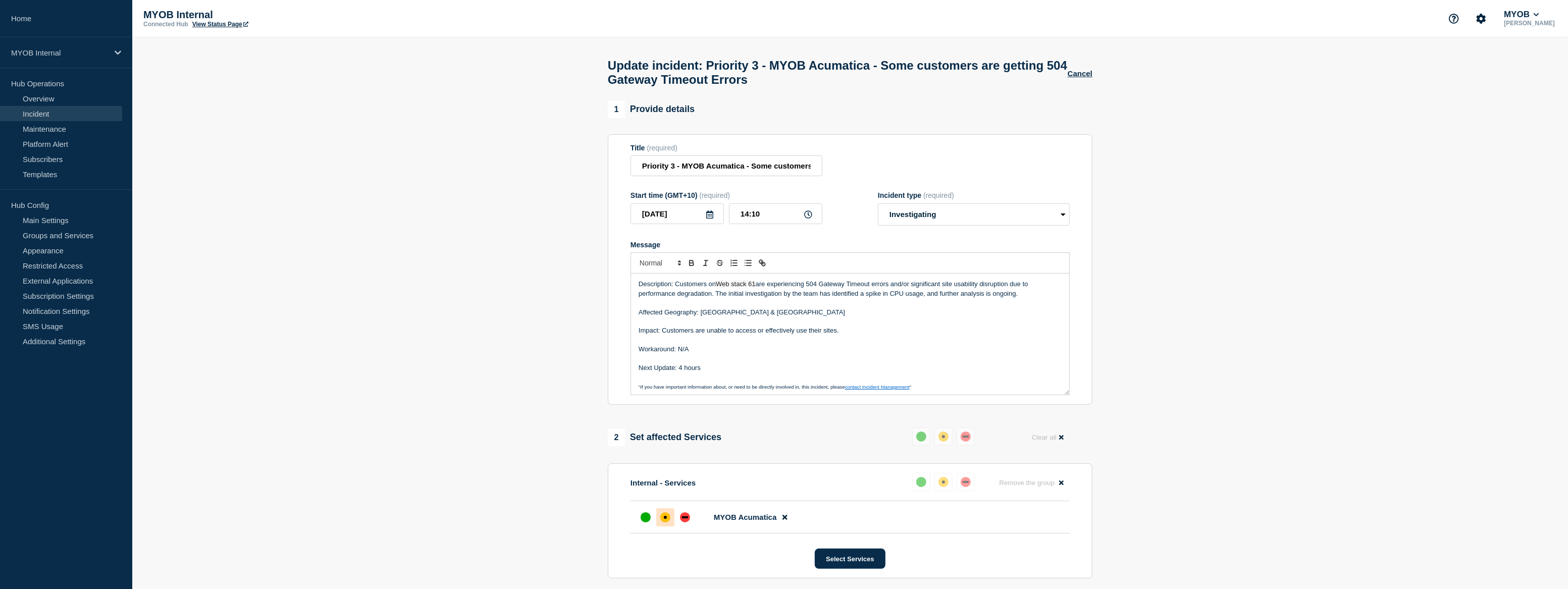
click at [844, 314] on p "Affected Geography: [GEOGRAPHIC_DATA] & [GEOGRAPHIC_DATA]" at bounding box center [850, 312] width 423 height 9
click at [692, 335] on p "Impact: Customers are unable to access or effectively use their sites." at bounding box center [850, 331] width 423 height 9
drag, startPoint x: 1020, startPoint y: 300, endPoint x: 929, endPoint y: 305, distance: 91.1
click at [929, 298] on p "Description: Customers on Web stack 61 are experiencing 504 Gateway Timeout err…" at bounding box center [850, 289] width 423 height 19
drag, startPoint x: 946, startPoint y: 309, endPoint x: 947, endPoint y: 304, distance: 5.1
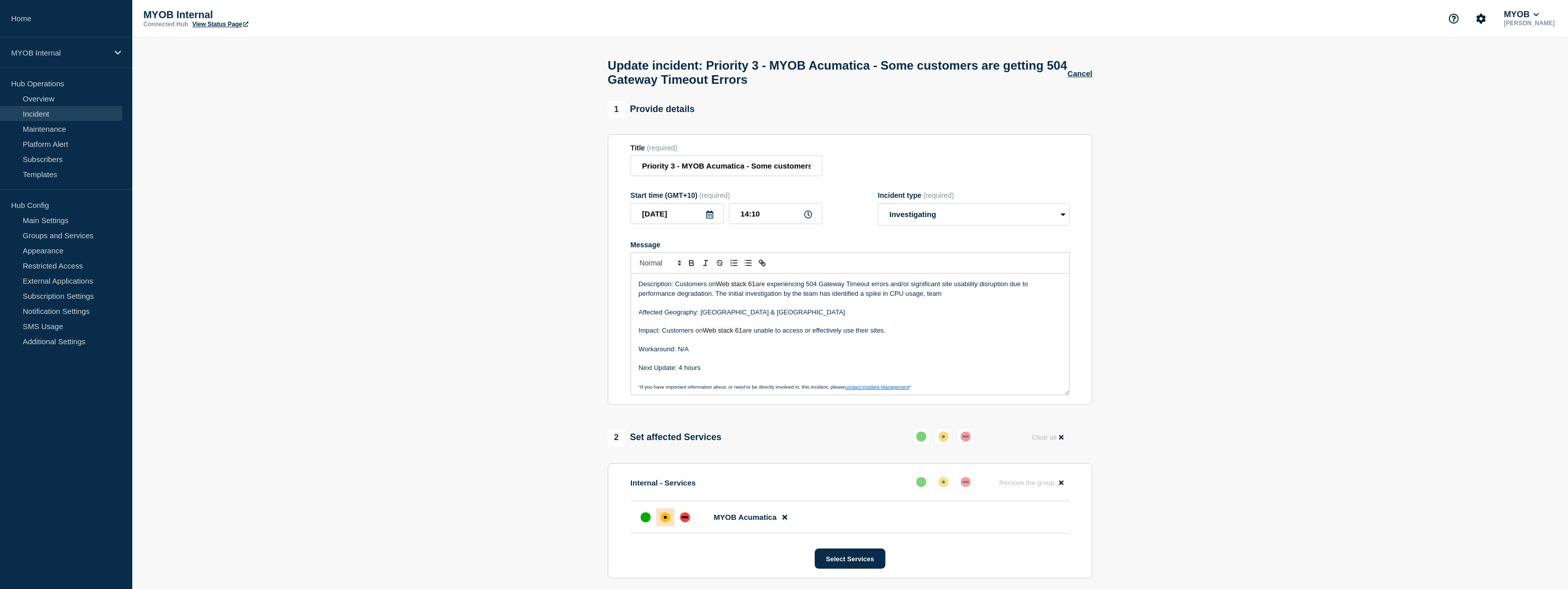
click at [946, 307] on p "Message" at bounding box center [850, 302] width 423 height 9
click at [948, 298] on p "Description: Customers on Web stack 61 are experiencing 504 Gateway Timeout err…" at bounding box center [850, 289] width 423 height 19
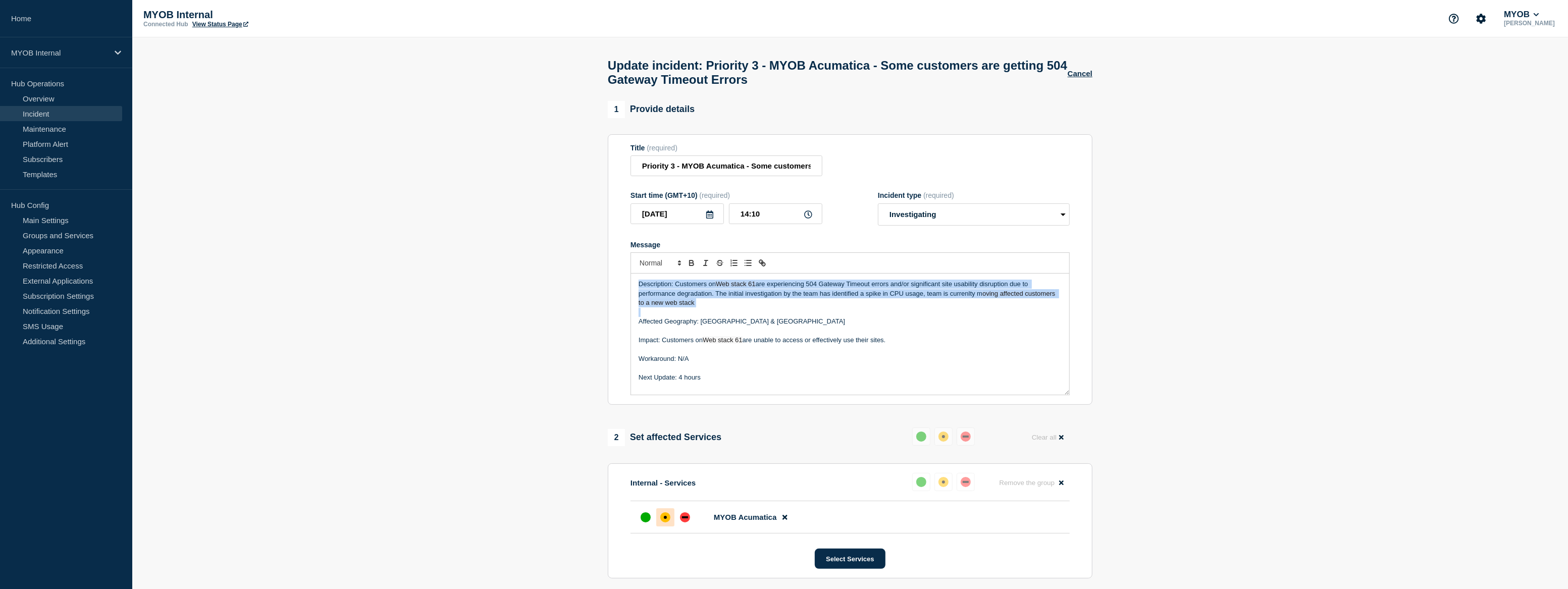
drag, startPoint x: 770, startPoint y: 314, endPoint x: 626, endPoint y: 287, distance: 146.5
click at [626, 287] on section "Title (required) Priority 3 - MYOB Acumatica - Some customers are getting 504 G…" at bounding box center [850, 270] width 485 height 271
copy div "Description: Customers on Web stack 61 are experiencing 504 Gateway Timeout err…"
click at [736, 299] on p "Description: Customers on Web stack 61 are experiencing 504 Gateway Timeout err…" at bounding box center [850, 294] width 423 height 28
drag, startPoint x: 734, startPoint y: 309, endPoint x: 676, endPoint y: 289, distance: 61.4
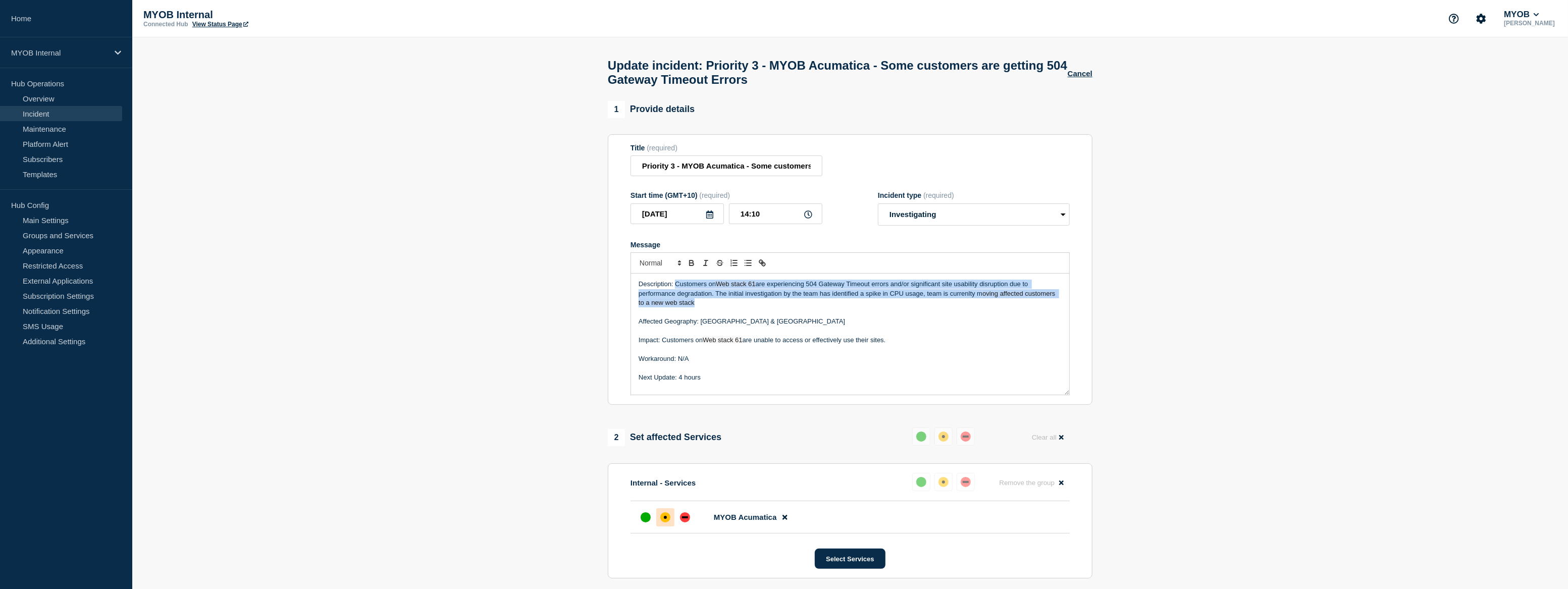
click at [676, 289] on p "Description: Customers on Web stack 61 are experiencing 504 Gateway Timeout err…" at bounding box center [850, 294] width 423 height 28
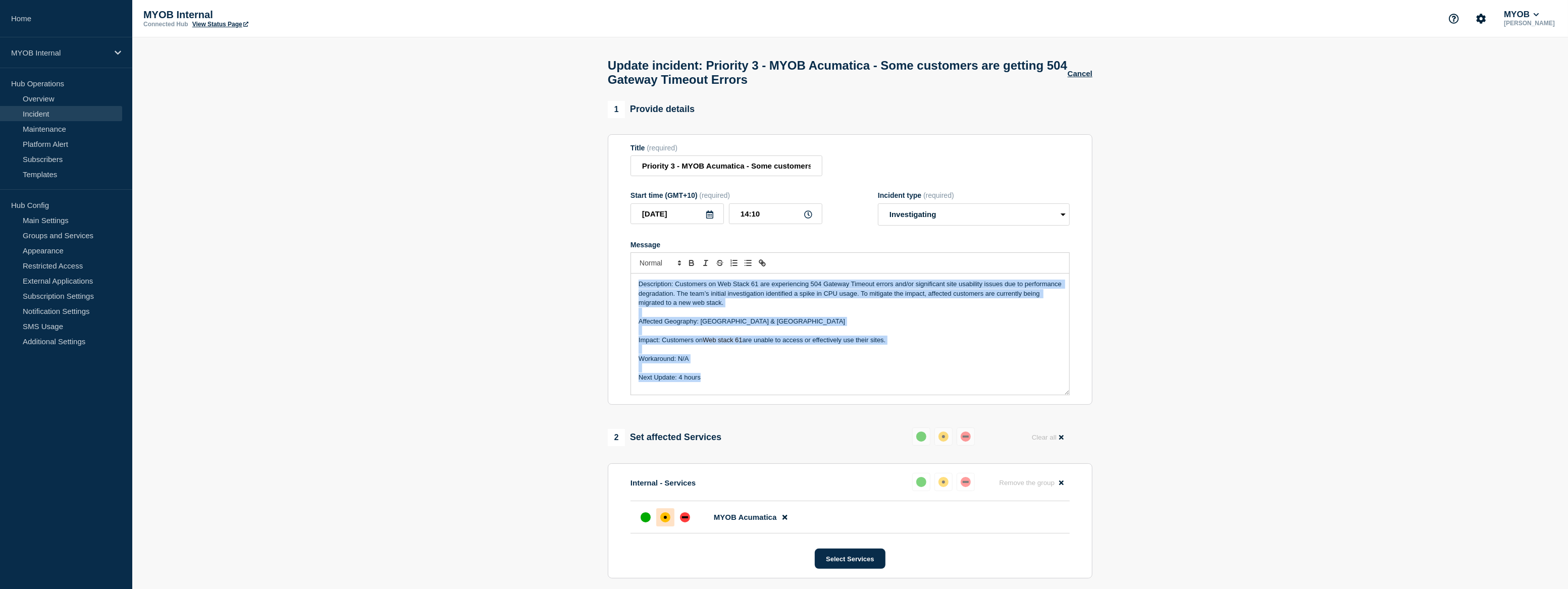
drag, startPoint x: 683, startPoint y: 376, endPoint x: 632, endPoint y: 278, distance: 110.5
click at [632, 278] on div "Description: Customers on Web Stack 61 are experiencing 504 Gateway Timeout err…" at bounding box center [850, 323] width 439 height 143
copy div "Description: Customers on Web Stack 61 are experiencing 504 Gateway Timeout err…"
click at [993, 290] on p "Description: Customers on Web Stack 61 are experiencing 504 Gateway Timeout err…" at bounding box center [850, 294] width 423 height 28
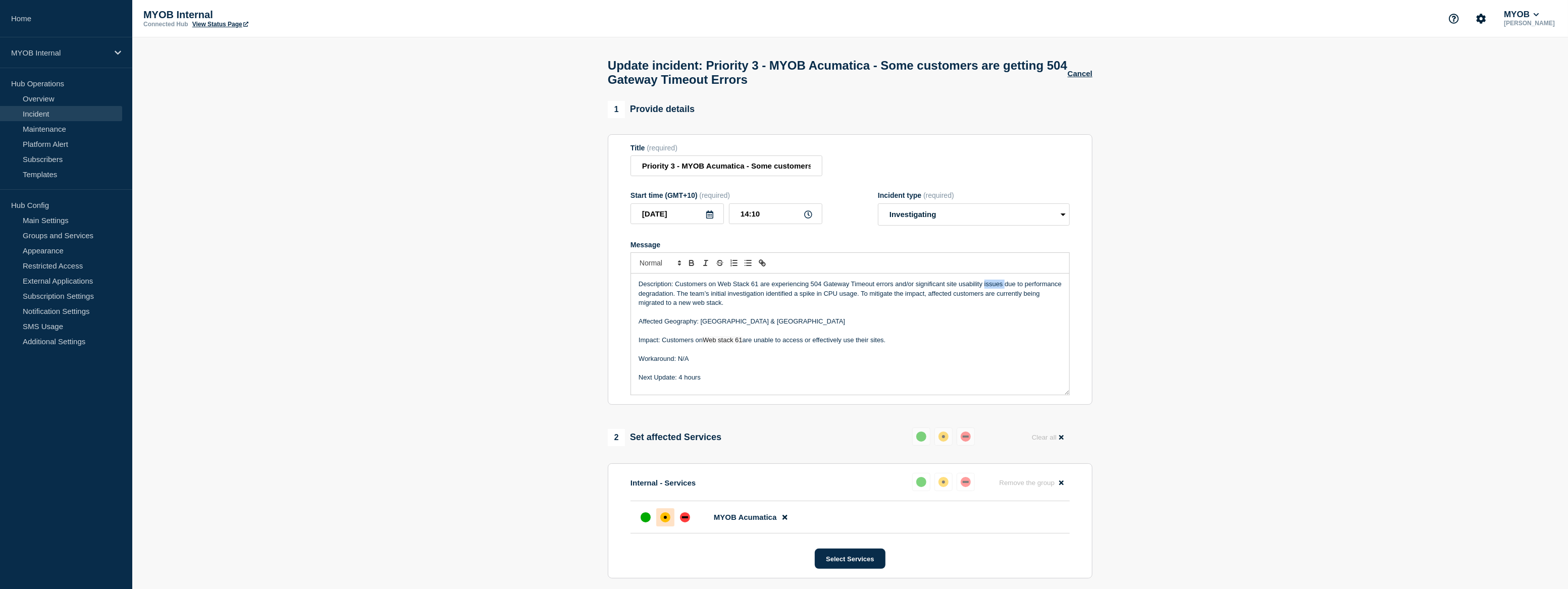
click at [993, 290] on p "Description: Customers on Web Stack 61 are experiencing 504 Gateway Timeout err…" at bounding box center [850, 294] width 423 height 28
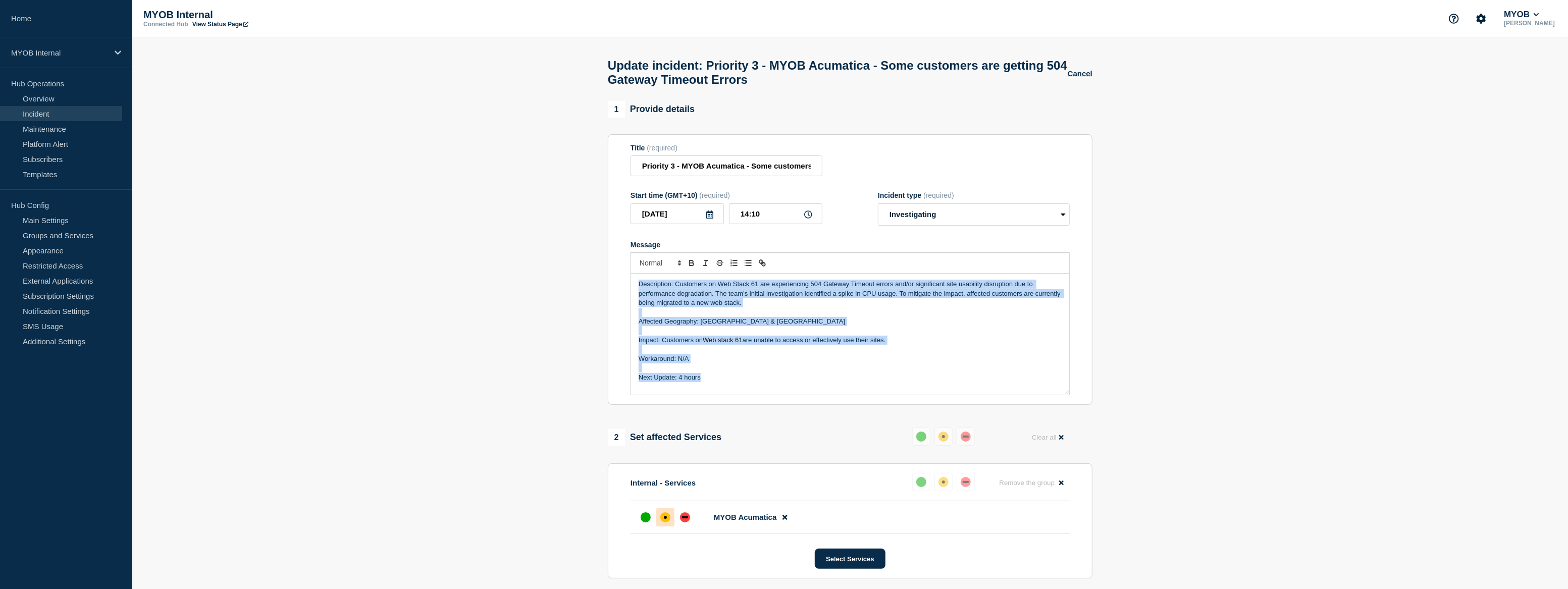
drag, startPoint x: 708, startPoint y: 383, endPoint x: 624, endPoint y: 290, distance: 125.3
click at [624, 290] on section "Title (required) Priority 3 - MYOB Acumatica - Some customers are getting 504 G…" at bounding box center [850, 270] width 485 height 271
copy div "Description: Customers on Web Stack 61 are experiencing 504 Gateway Timeout err…"
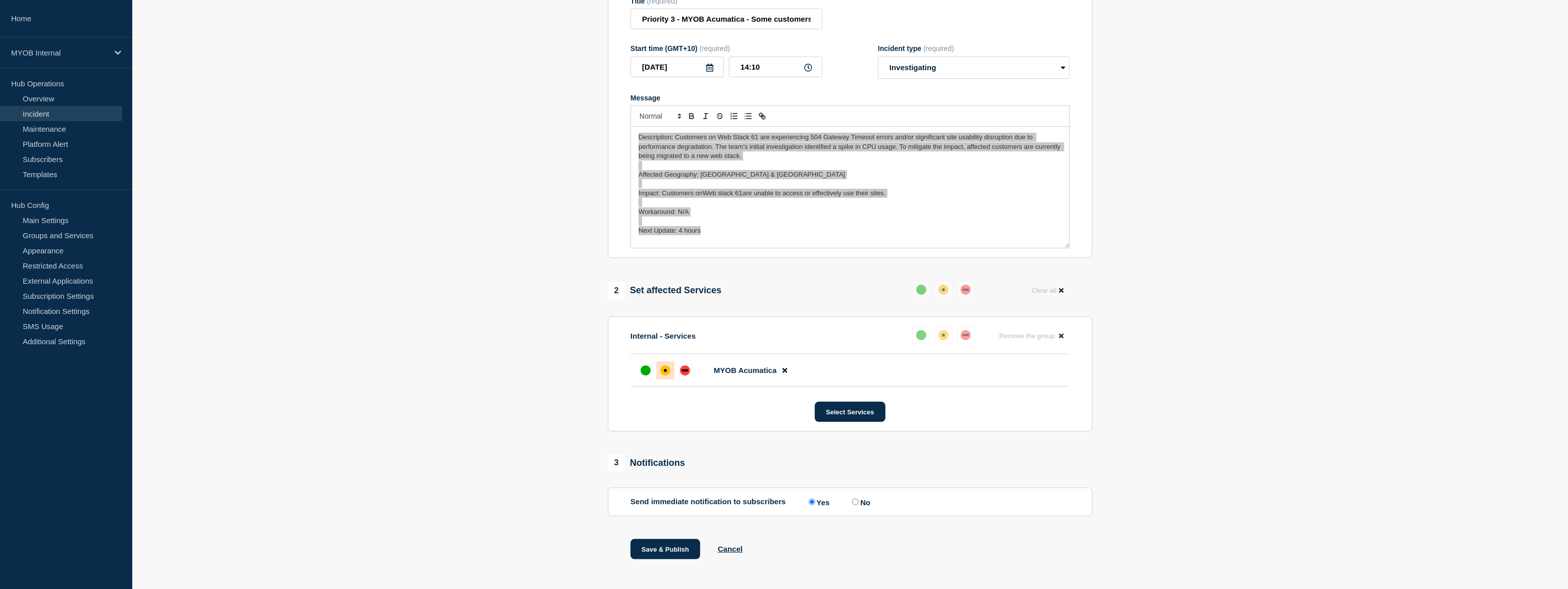
scroll to position [163, 0]
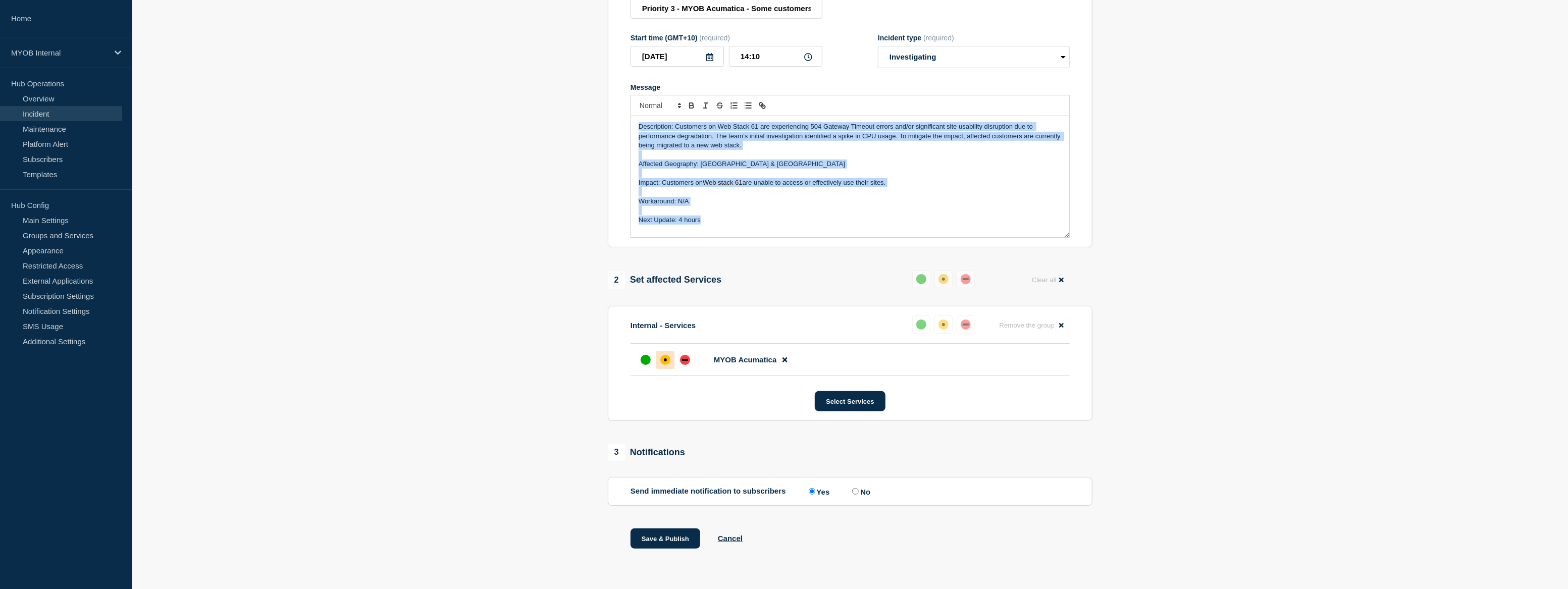
click at [859, 488] on input "No" at bounding box center [855, 491] width 6 height 6
radio input "true"
radio input "false"
click at [675, 541] on button "Save & Publish" at bounding box center [665, 539] width 70 height 20
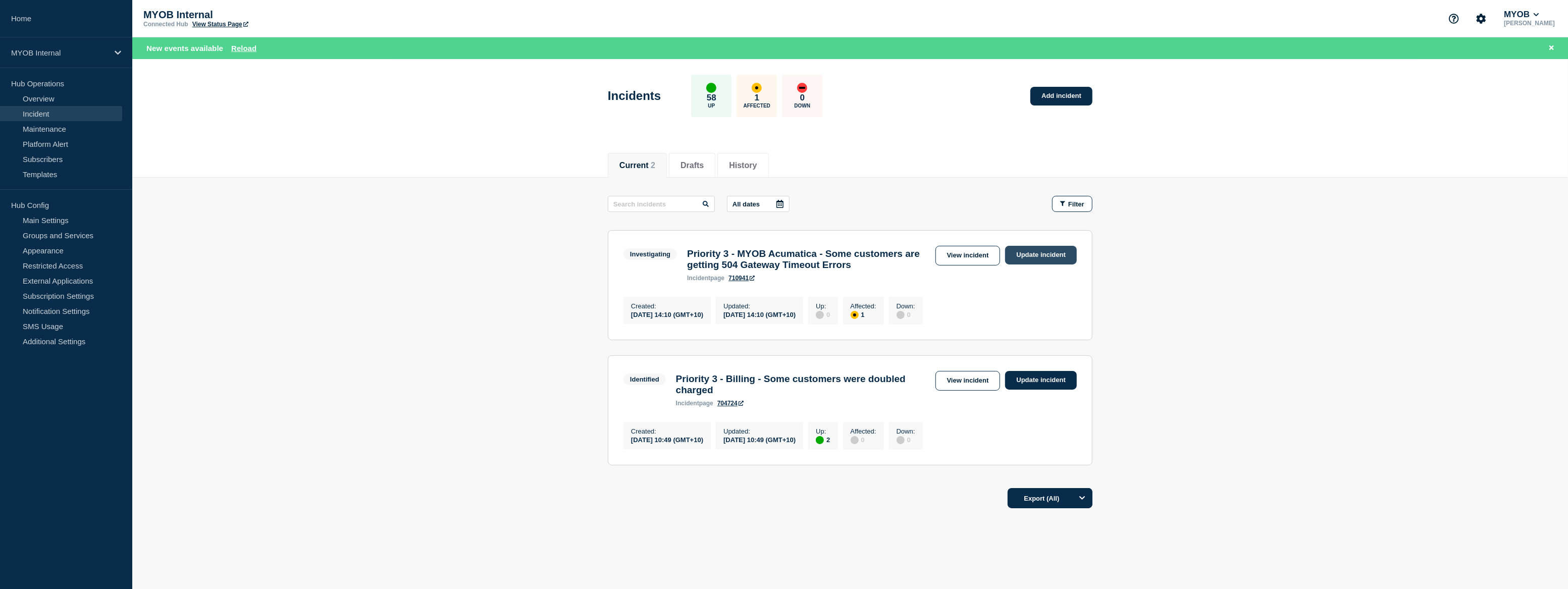
click at [1035, 253] on link "Update incident" at bounding box center [1041, 255] width 72 height 19
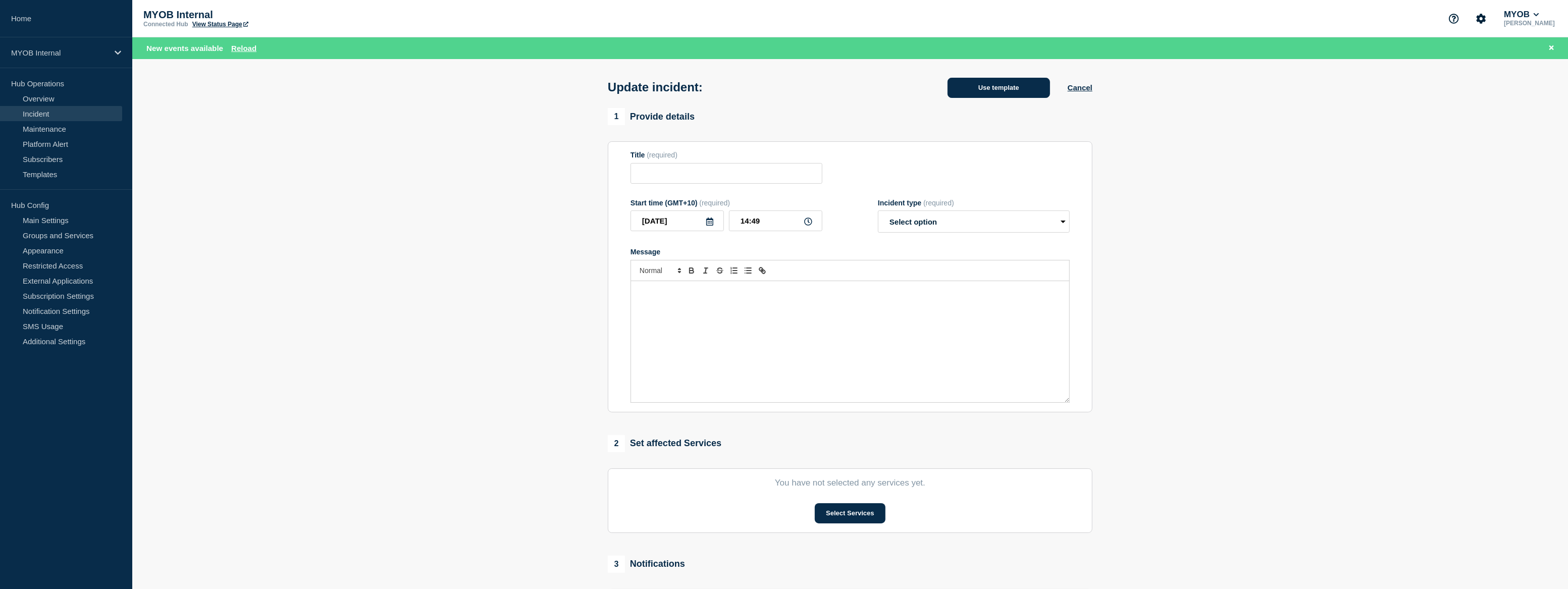
click at [1043, 91] on button "Use template" at bounding box center [998, 88] width 102 height 20
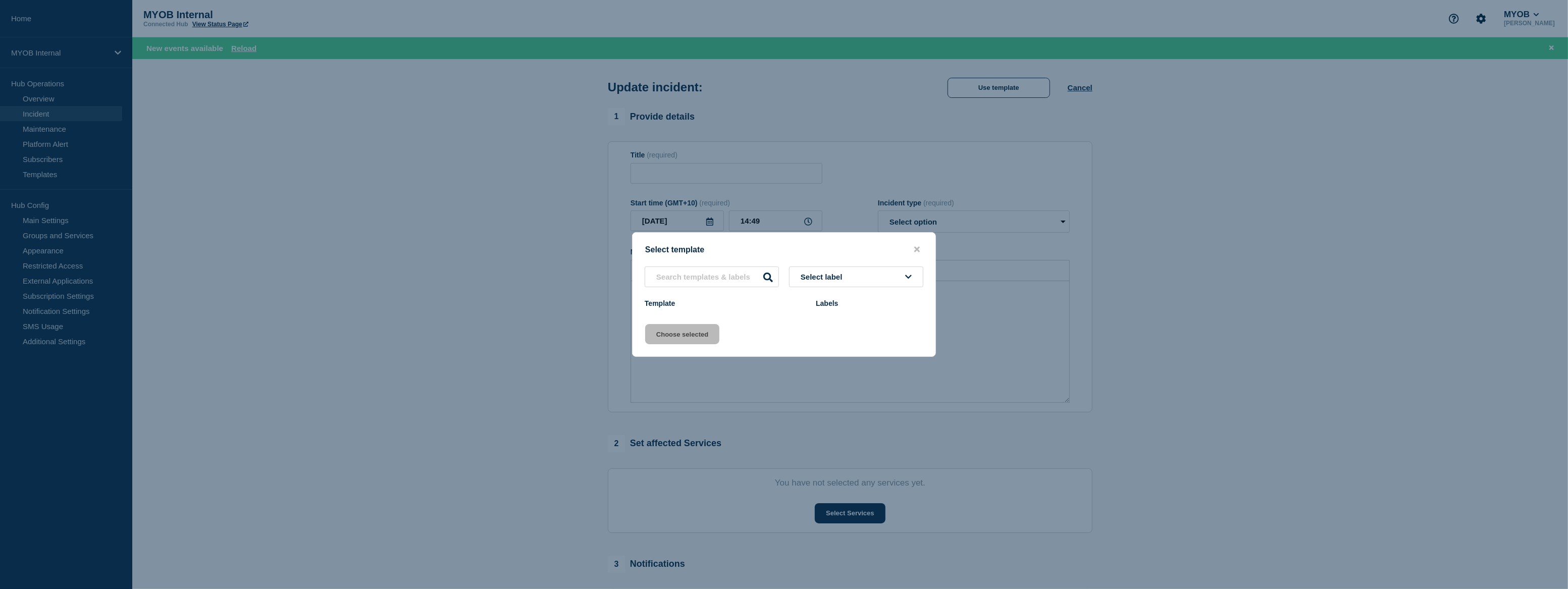
type input "Priority 3 - MYOB Acumatica - Some customers are getting 504 Gateway Timeout Er…"
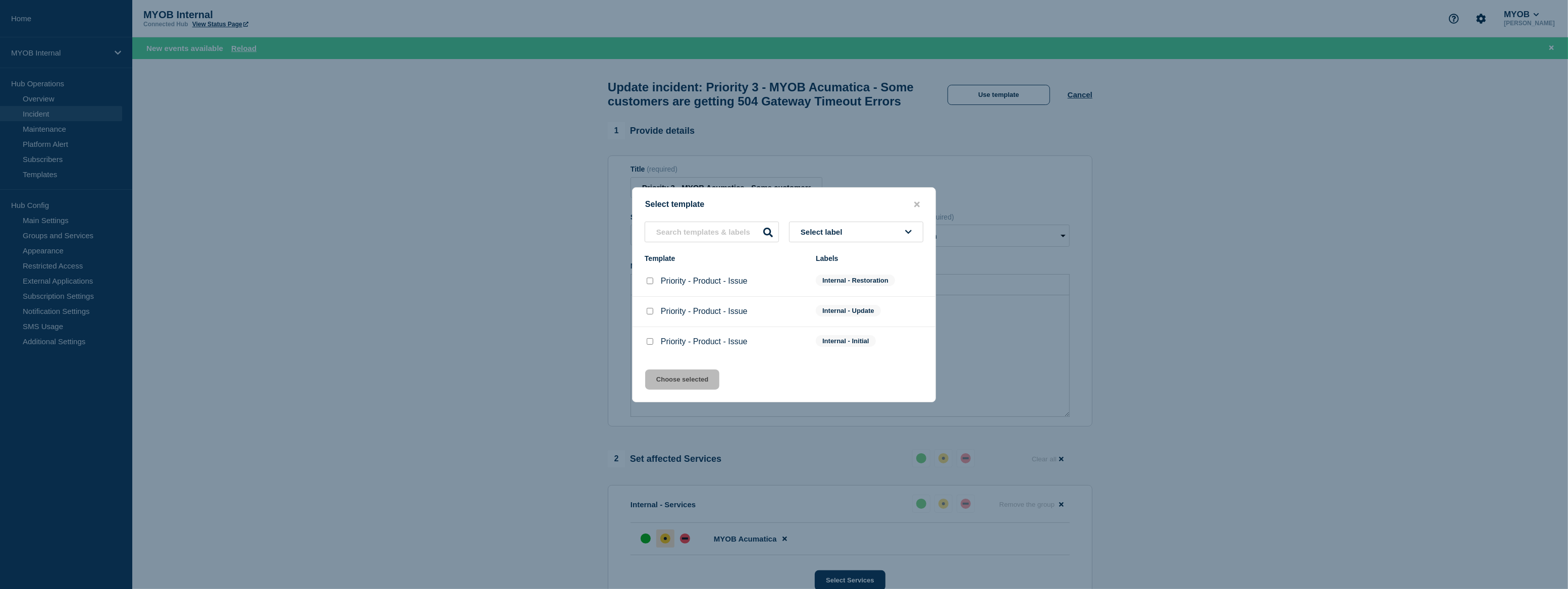
click at [646, 283] on input "Priority - Product - Issue checkbox" at bounding box center [649, 281] width 6 height 6
checkbox input "true"
click at [677, 379] on button "Choose selected" at bounding box center [682, 380] width 74 height 20
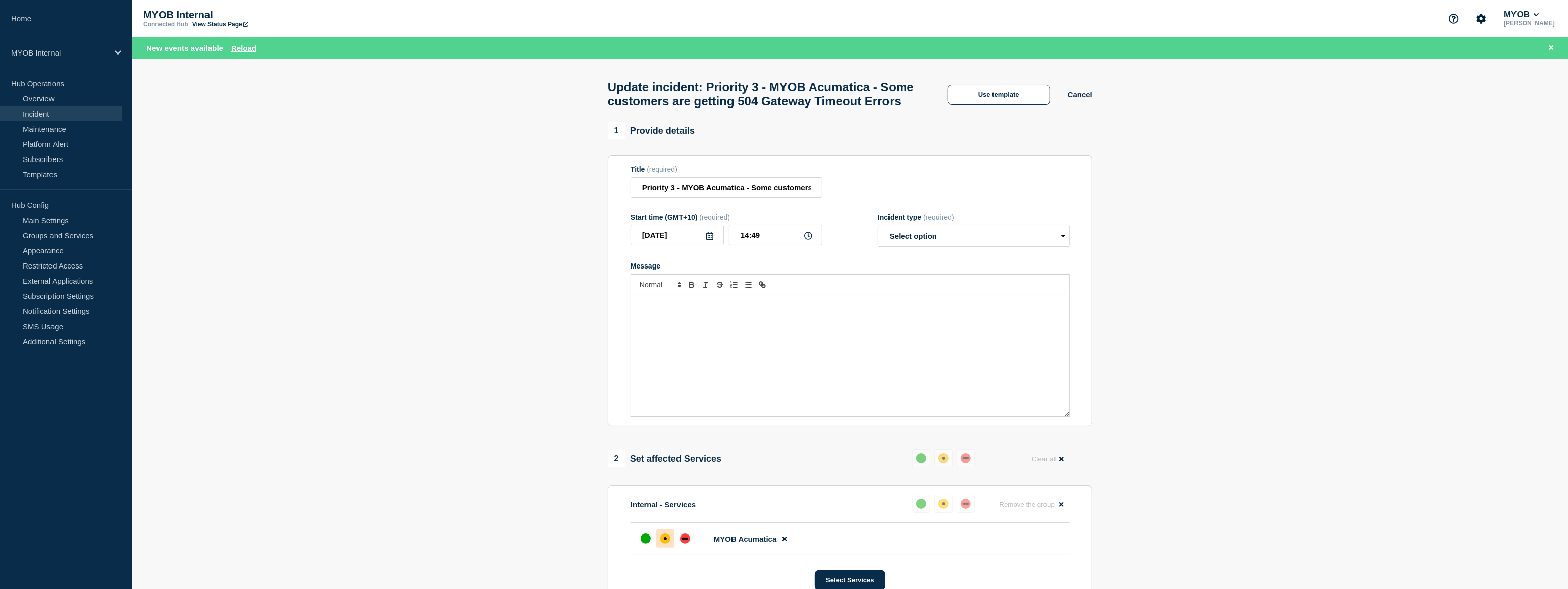
select select "resolved"
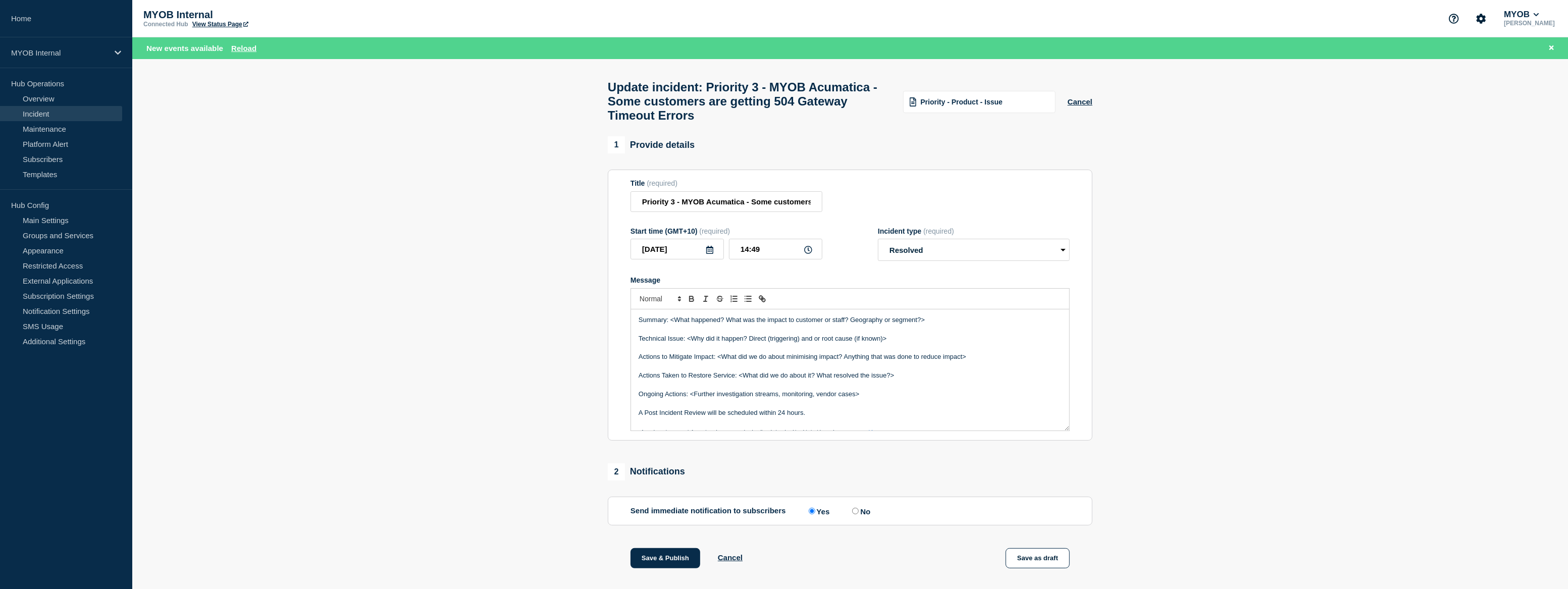
drag, startPoint x: 848, startPoint y: 421, endPoint x: 624, endPoint y: 326, distance: 243.3
click at [624, 326] on section "Title (required) Priority 3 - MYOB Acumatica - Some customers are getting 504 G…" at bounding box center [850, 305] width 485 height 271
copy div "Summary: <What happened? What was the impact to customer or staff? Geography or…"
click at [816, 417] on p "A Post Incident Review will be scheduled within 24 hours." at bounding box center [850, 413] width 423 height 9
drag, startPoint x: 814, startPoint y: 421, endPoint x: 601, endPoint y: 301, distance: 244.5
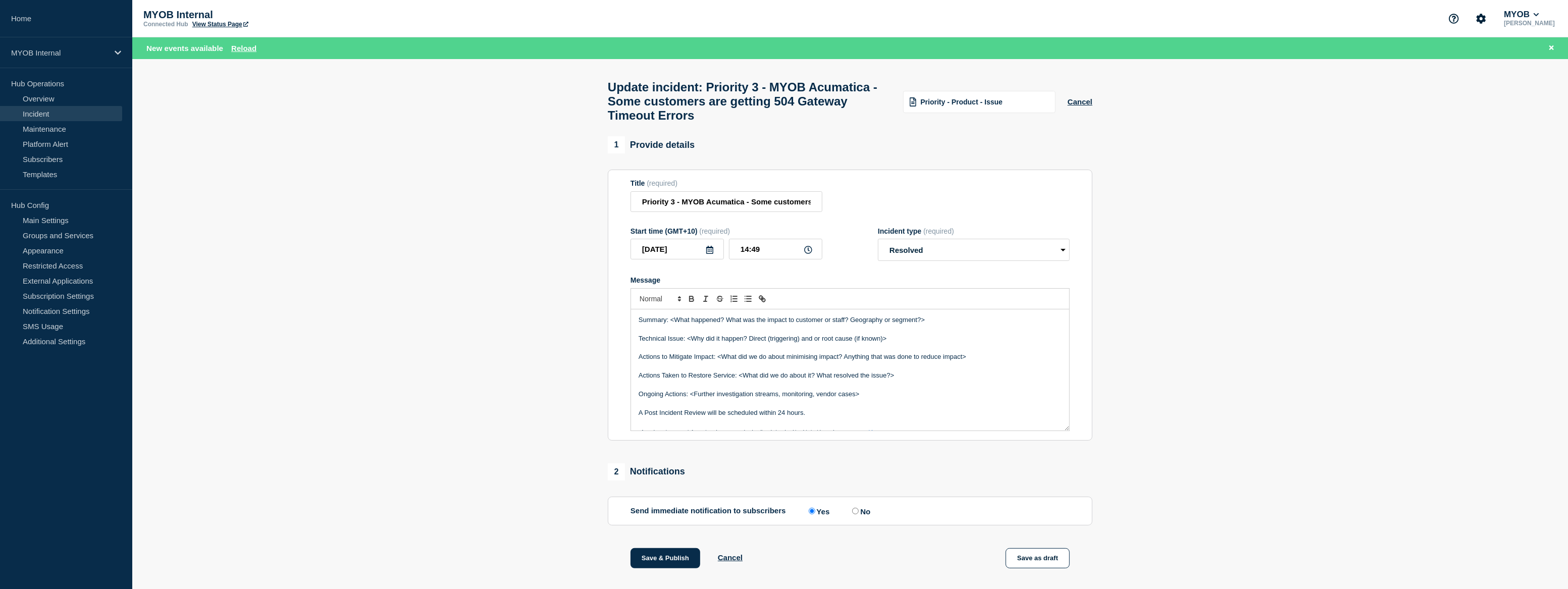
click at [601, 301] on section "1 Provide details Title (required) Priority 3 - MYOB Acumatica - Some customers…" at bounding box center [849, 405] width 1435 height 539
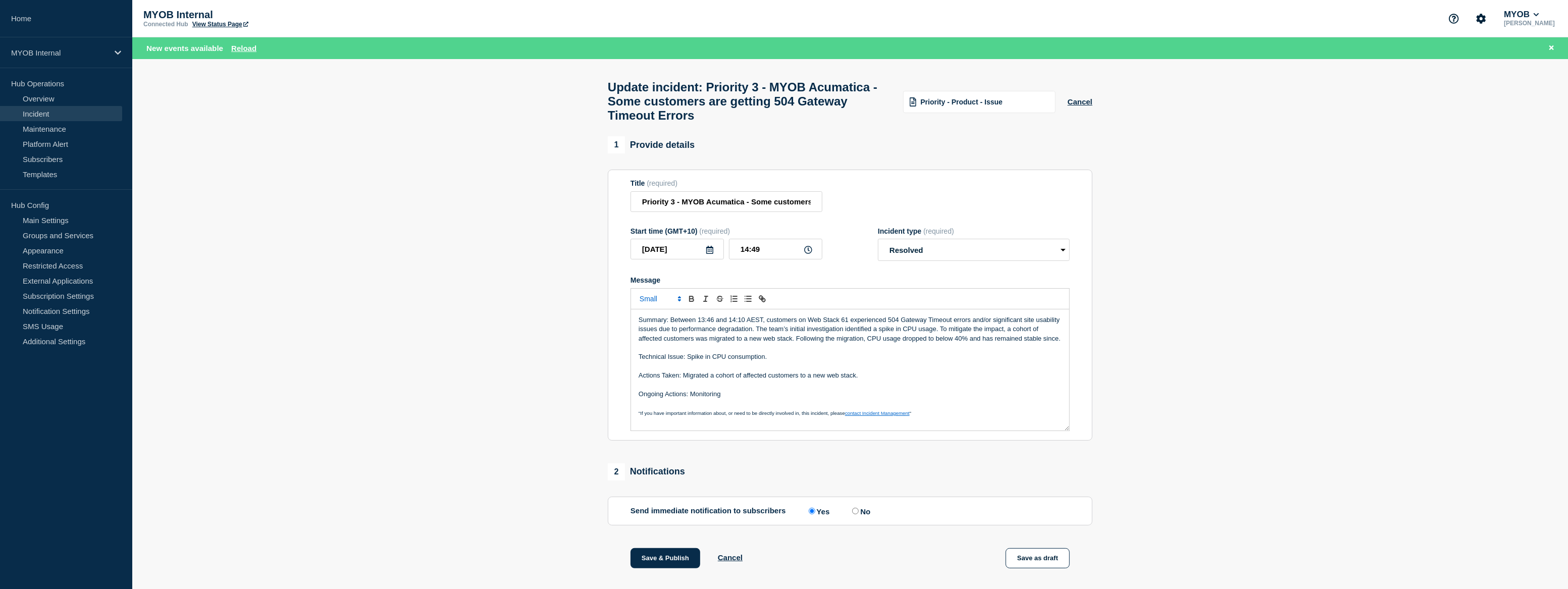
click at [676, 339] on p "Summary: Between 13:46 and 14:10 AEST, customers on Web Stack 61 experienced 50…" at bounding box center [850, 329] width 423 height 28
drag, startPoint x: 715, startPoint y: 339, endPoint x: 992, endPoint y: 323, distance: 277.5
click at [992, 323] on div "Summary: Between 13:46 and 14:10 AEST, customers on Web Stack 61 experienced 50…" at bounding box center [850, 370] width 438 height 121
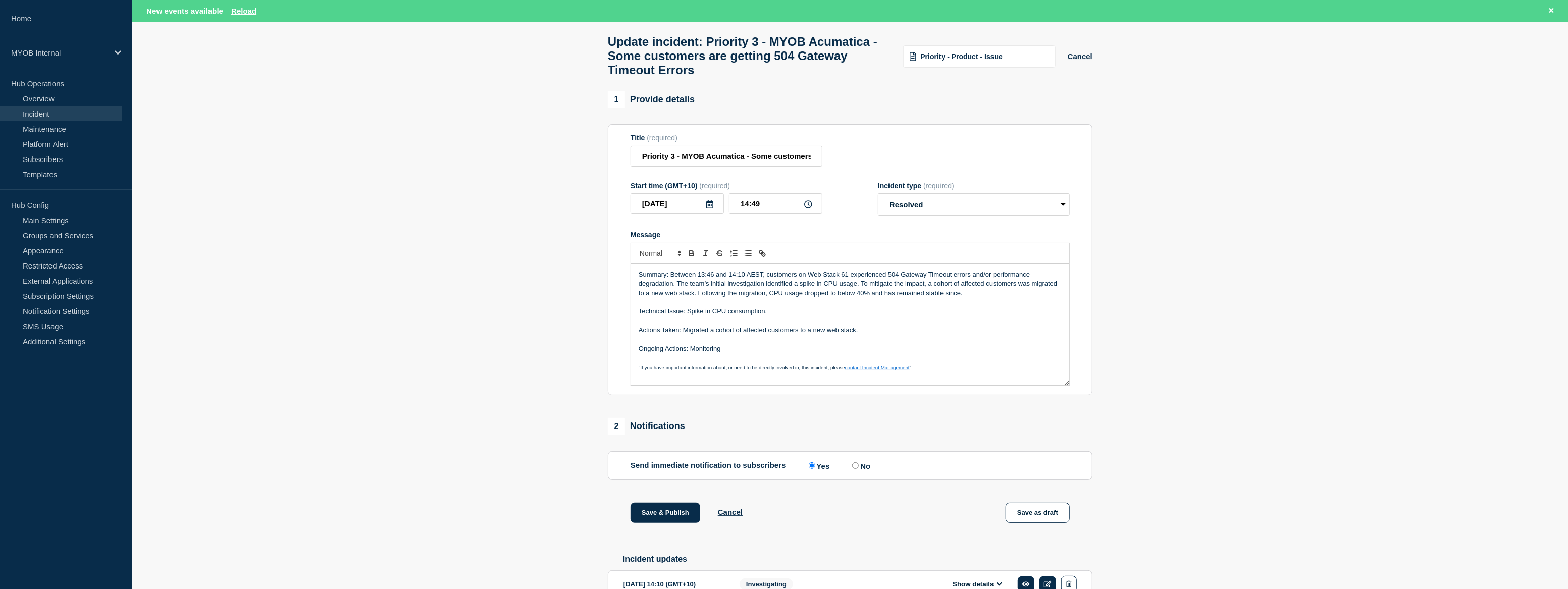
scroll to position [91, 0]
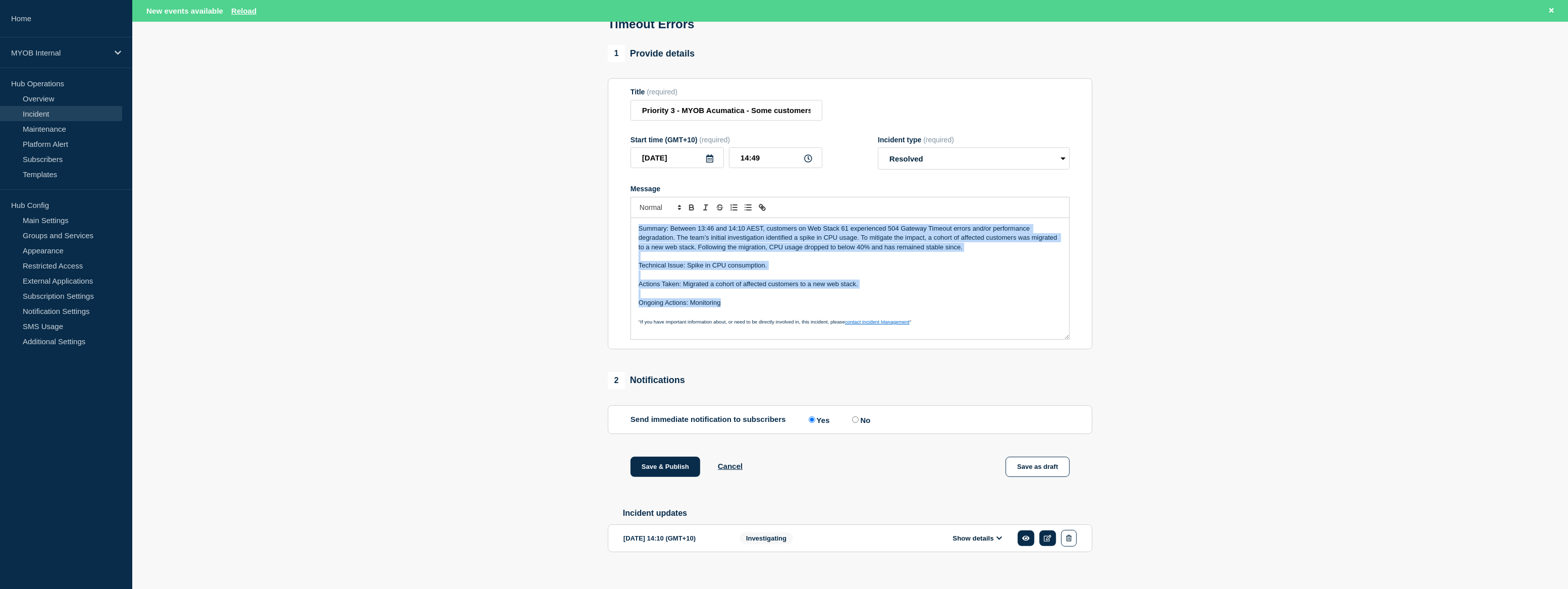
drag, startPoint x: 729, startPoint y: 314, endPoint x: 614, endPoint y: 223, distance: 146.6
click at [614, 223] on section "Title (required) Priority 3 - MYOB Acumatica - Some customers are getting 504 G…" at bounding box center [850, 213] width 485 height 271
copy div "Summary: Between 13:46 and 14:10 AEST, customers on Web Stack 61 experienced 50…"
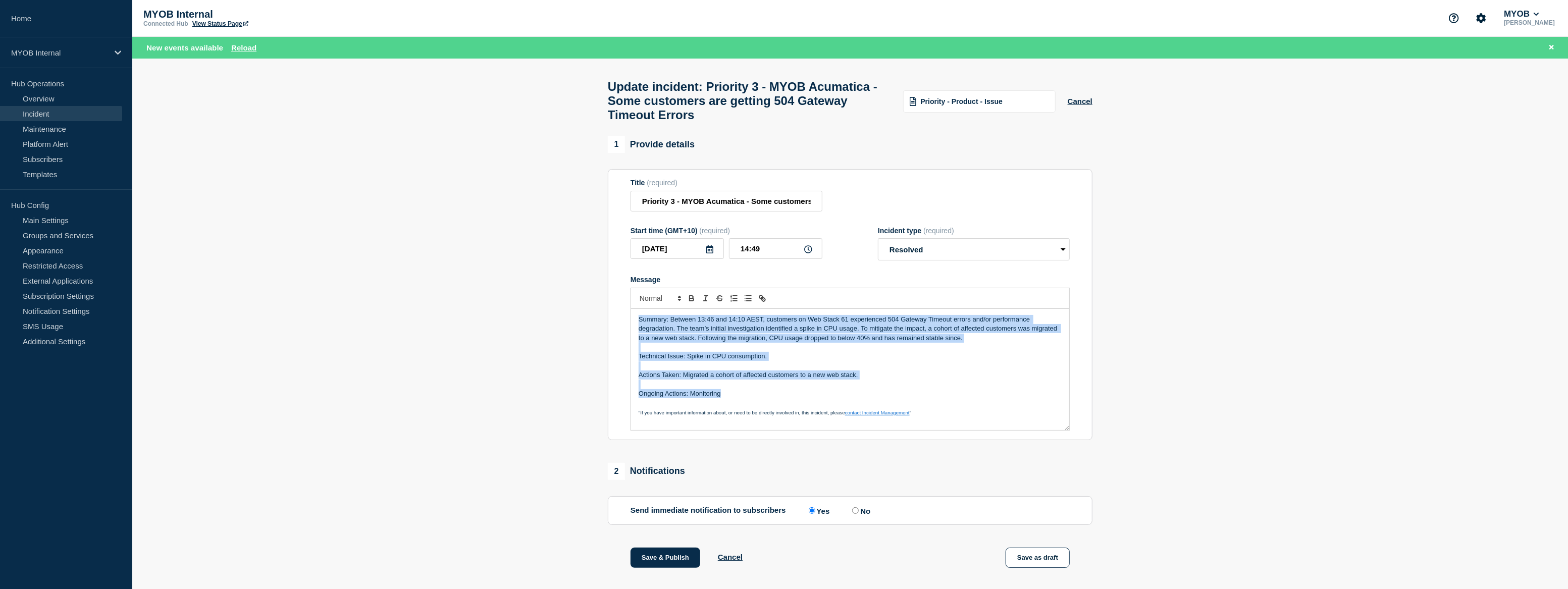
scroll to position [0, 0]
click at [678, 564] on button "Save & Publish" at bounding box center [665, 558] width 70 height 20
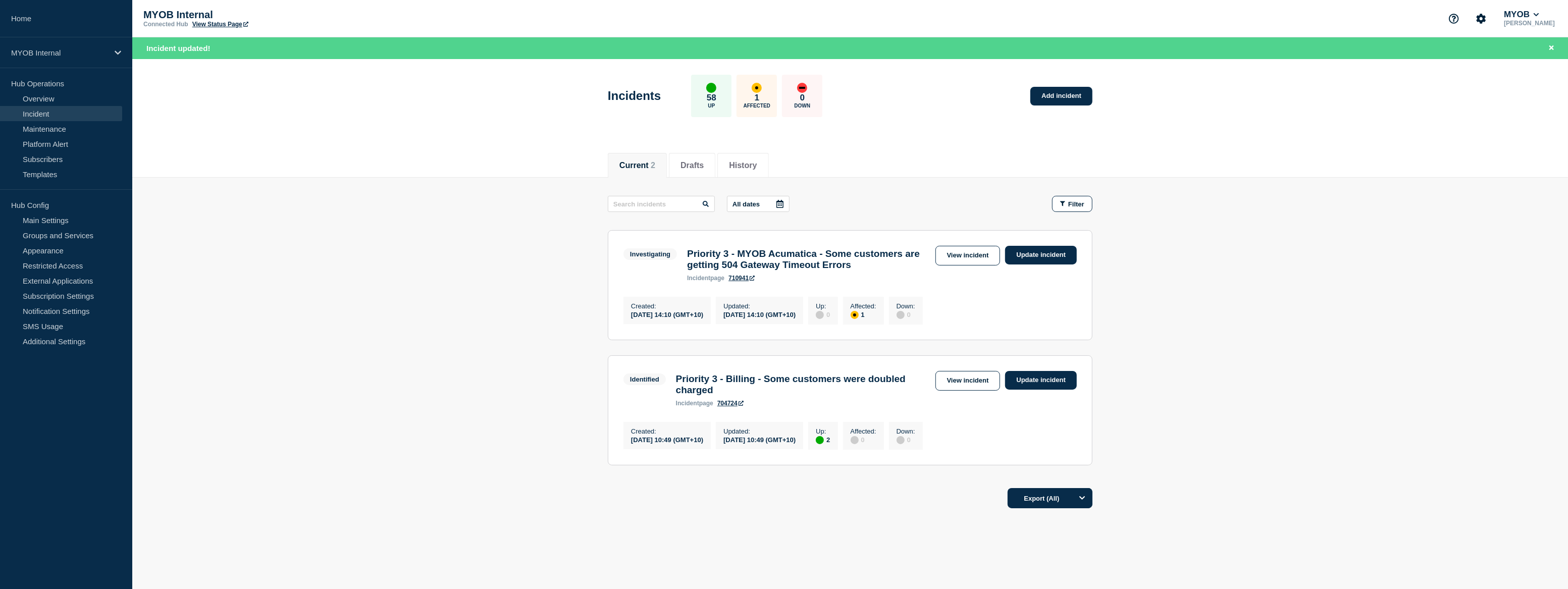
click at [1262, 348] on main "All dates Filter Investigating 1 Affected Priority 3 - MYOB Acumatica - Some cu…" at bounding box center [849, 329] width 1435 height 303
